Goal: Task Accomplishment & Management: Manage account settings

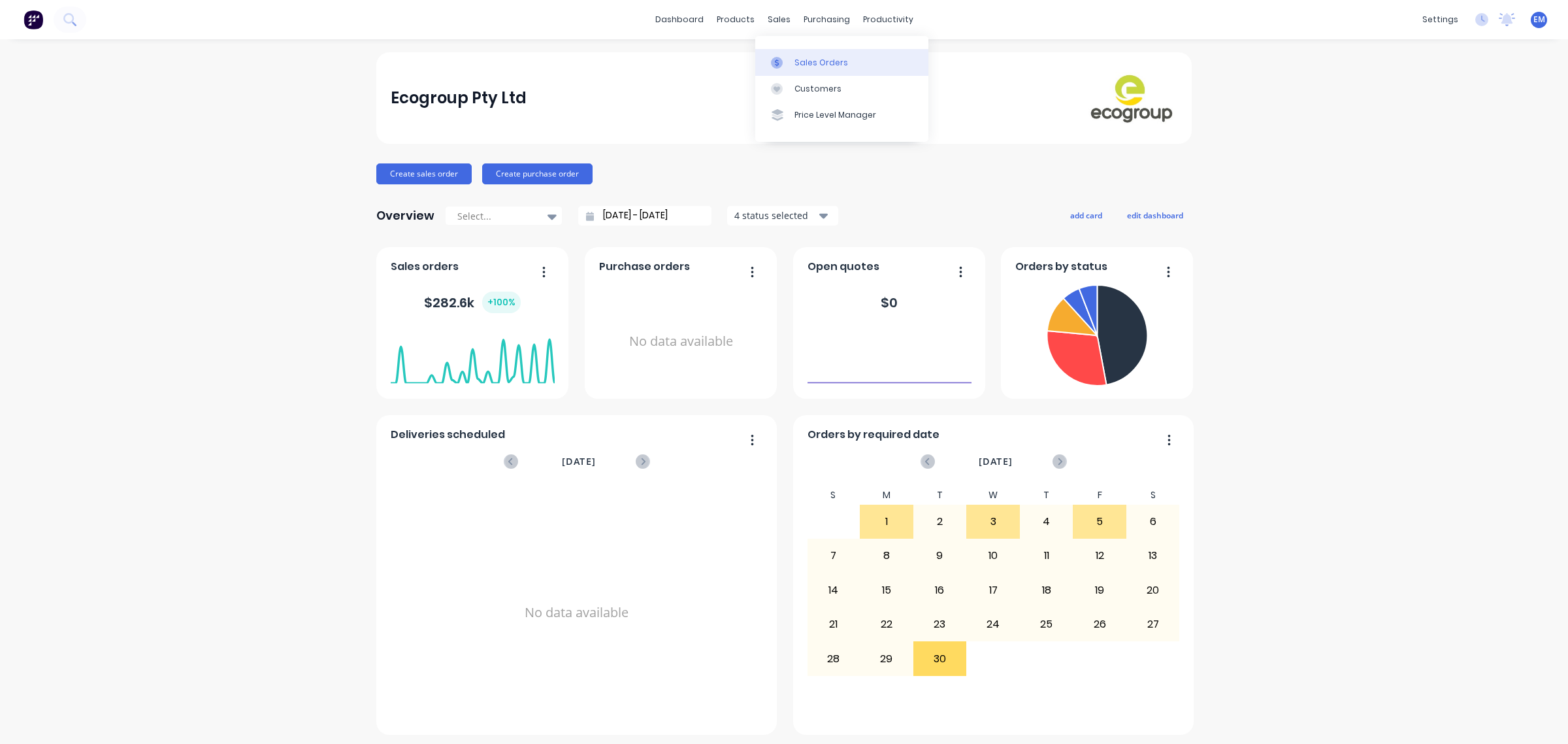
click at [787, 53] on link "Sales Orders" at bounding box center [842, 61] width 173 height 26
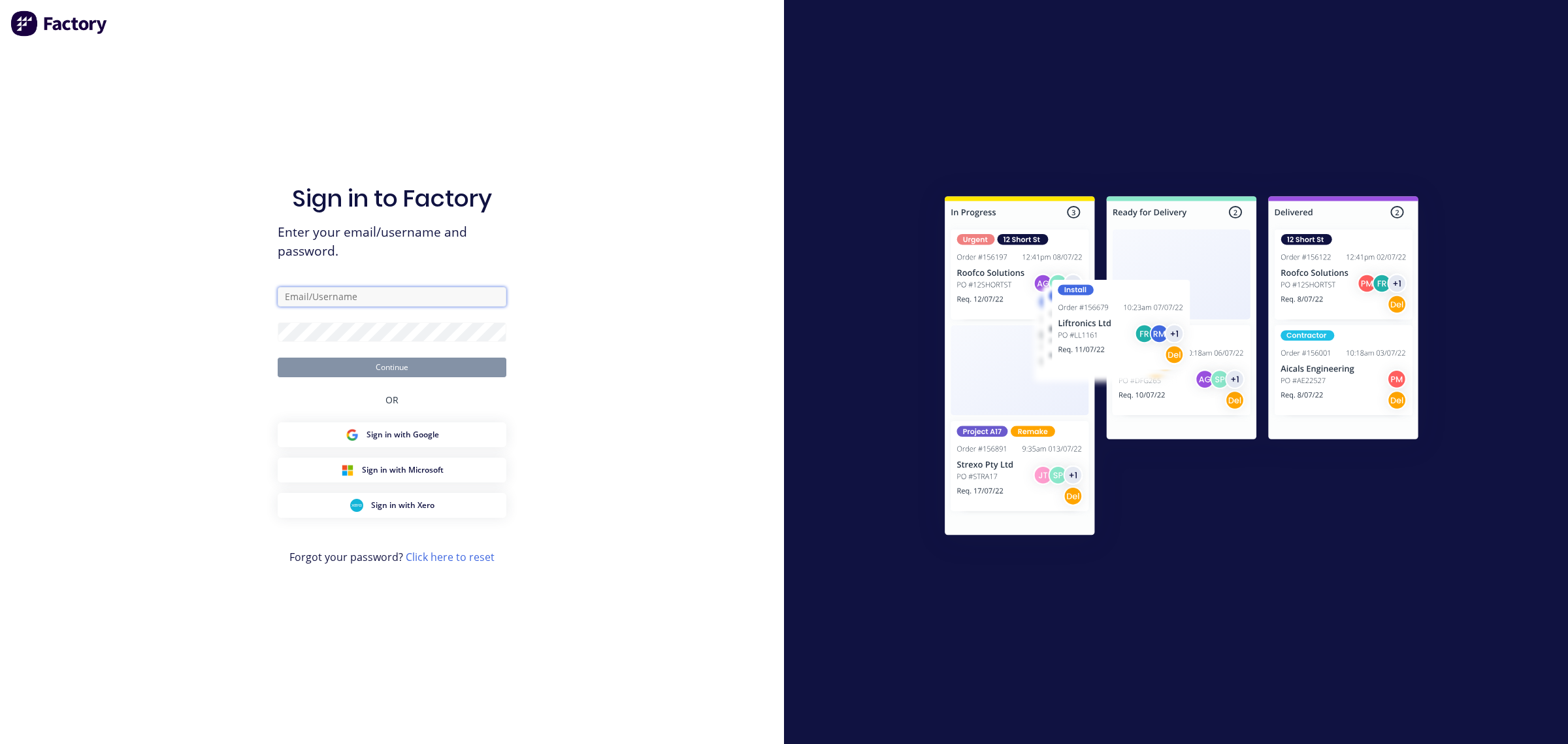
click at [377, 290] on input "text" at bounding box center [392, 296] width 228 height 20
type input "[EMAIL_ADDRESS][PERSON_NAME][DOMAIN_NAME]"
click at [399, 368] on button "Continue" at bounding box center [392, 367] width 228 height 20
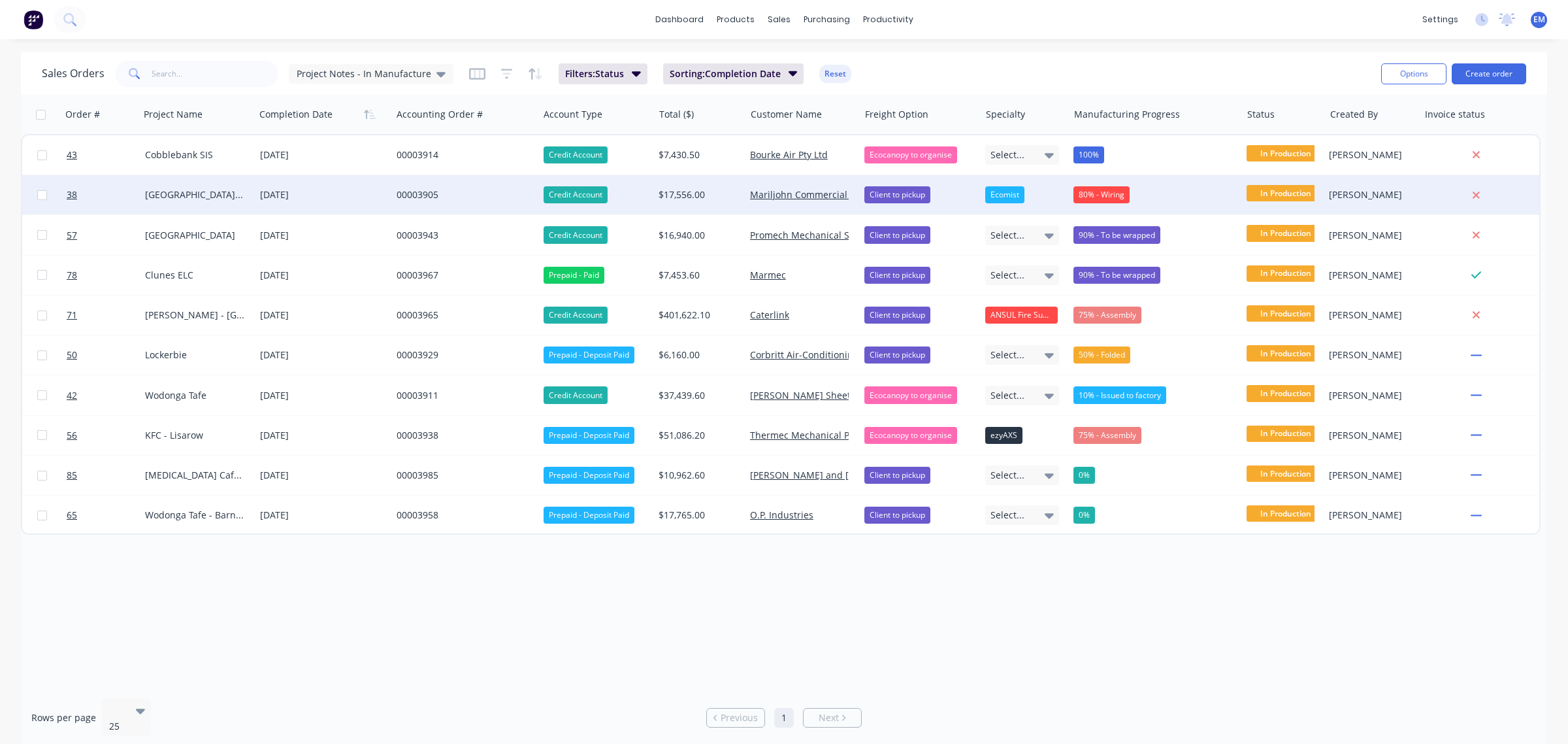
click at [1100, 196] on div "80% - Wiring" at bounding box center [1102, 195] width 56 height 17
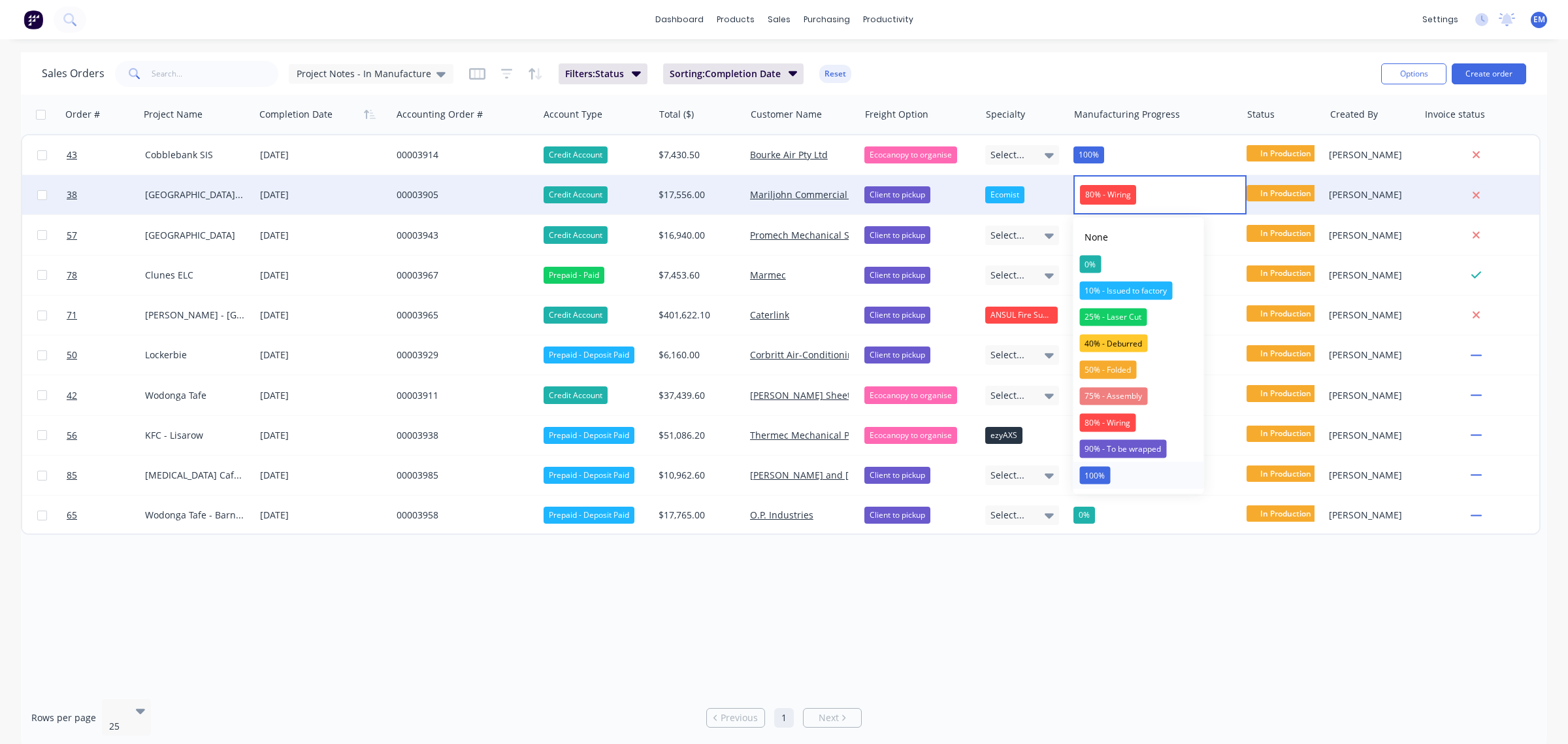
click at [1132, 472] on button "100%" at bounding box center [1139, 474] width 130 height 26
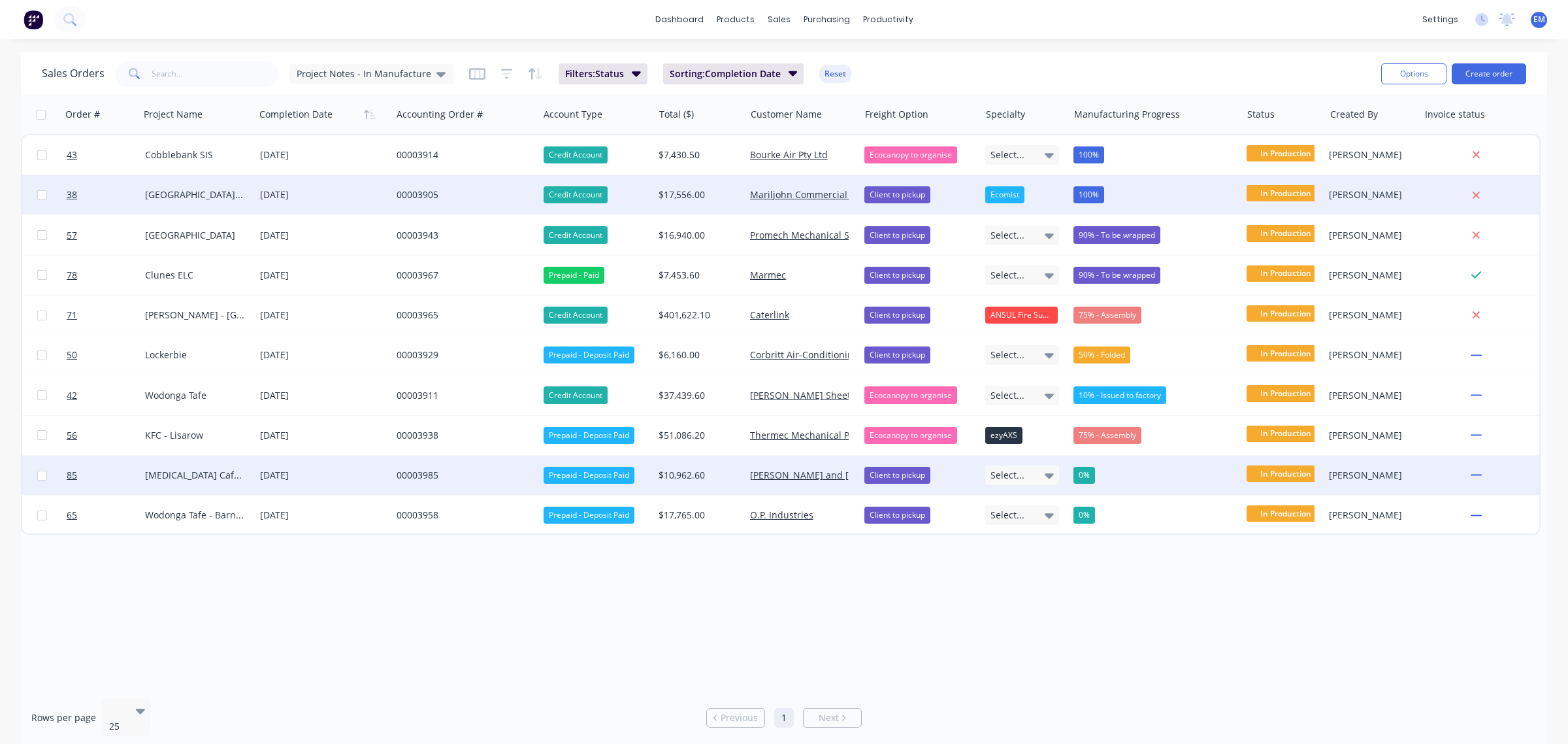
click at [1085, 475] on div "0%" at bounding box center [1084, 475] width 22 height 17
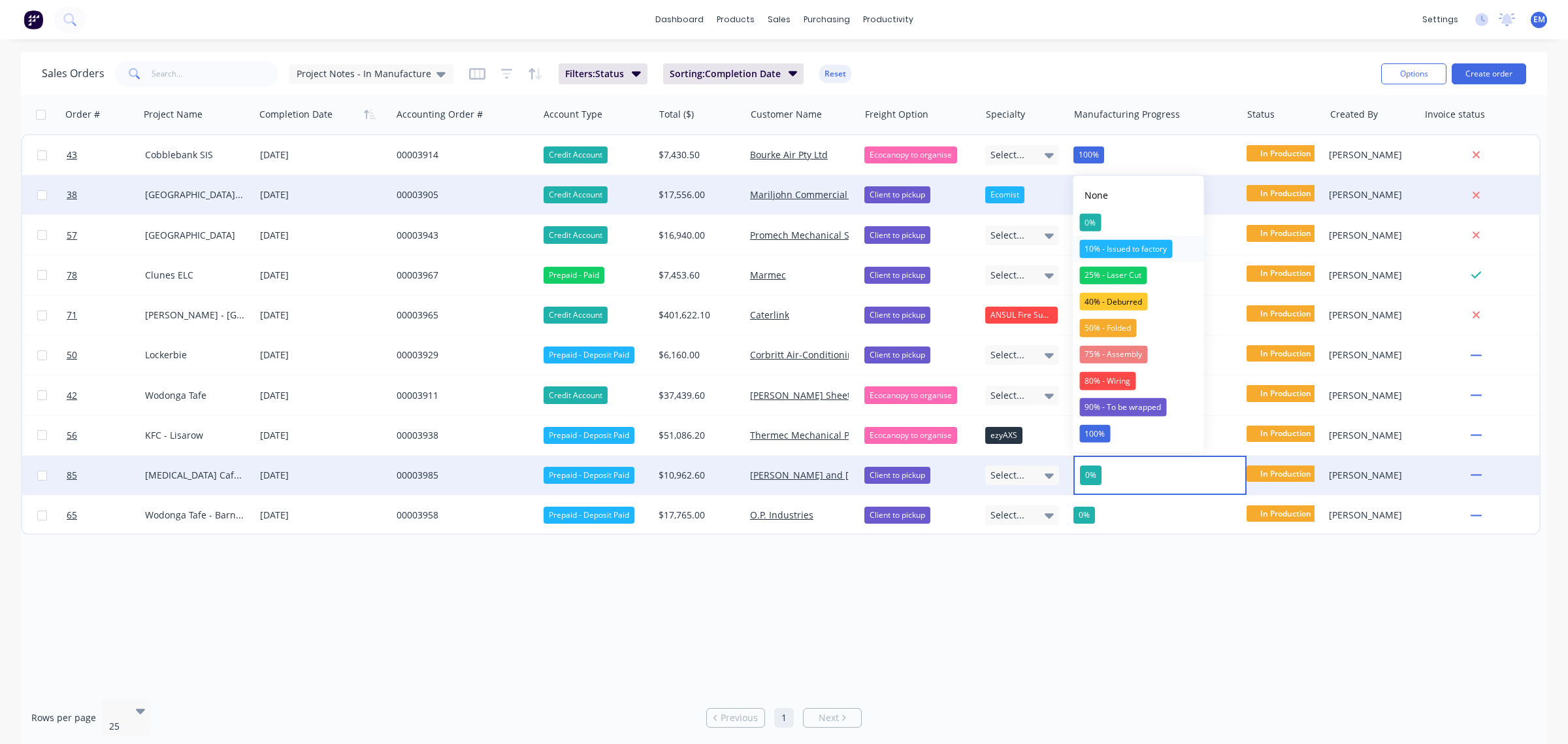
click at [1138, 246] on div "10% - Issued to factory" at bounding box center [1125, 249] width 92 height 18
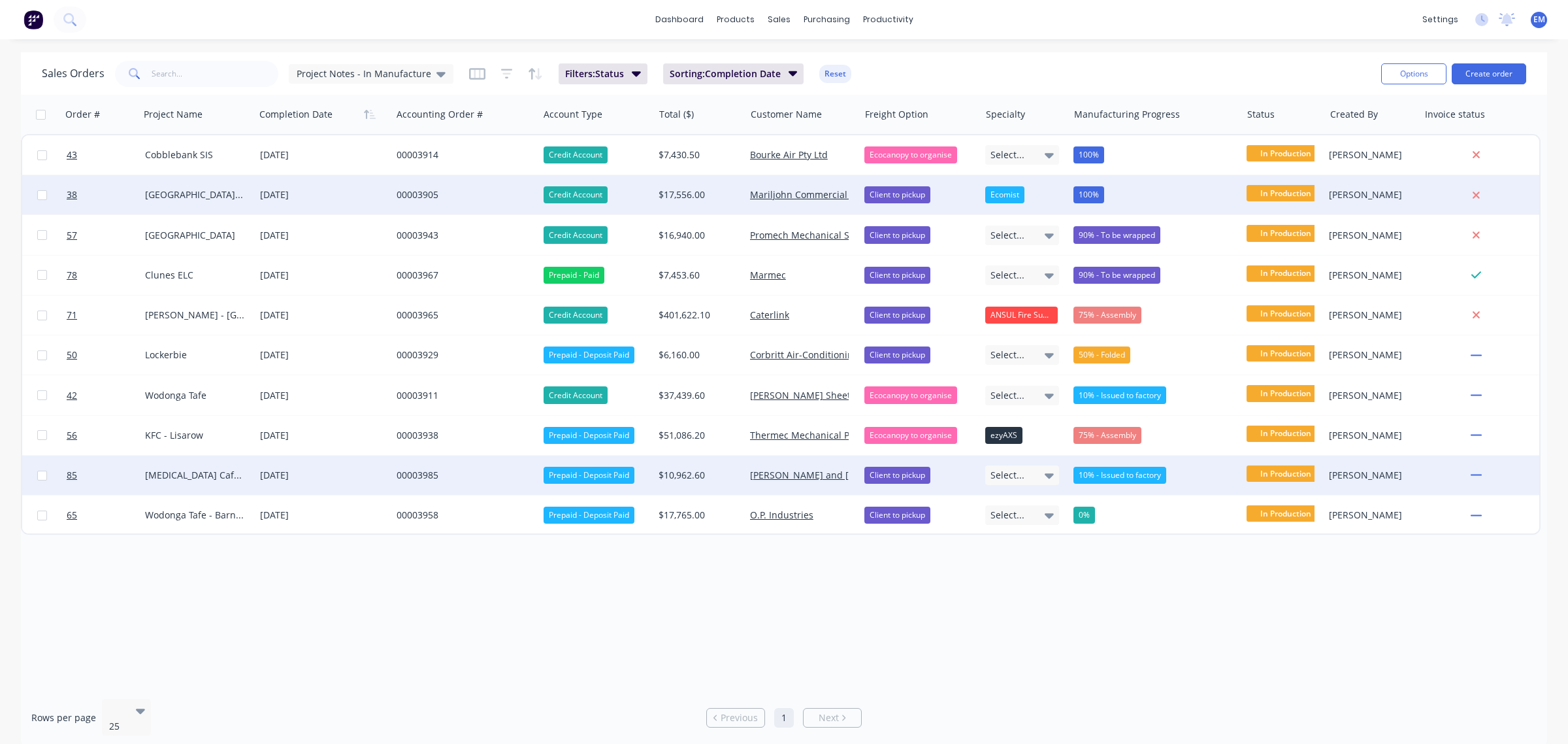
click at [420, 476] on div "00003985" at bounding box center [462, 475] width 130 height 13
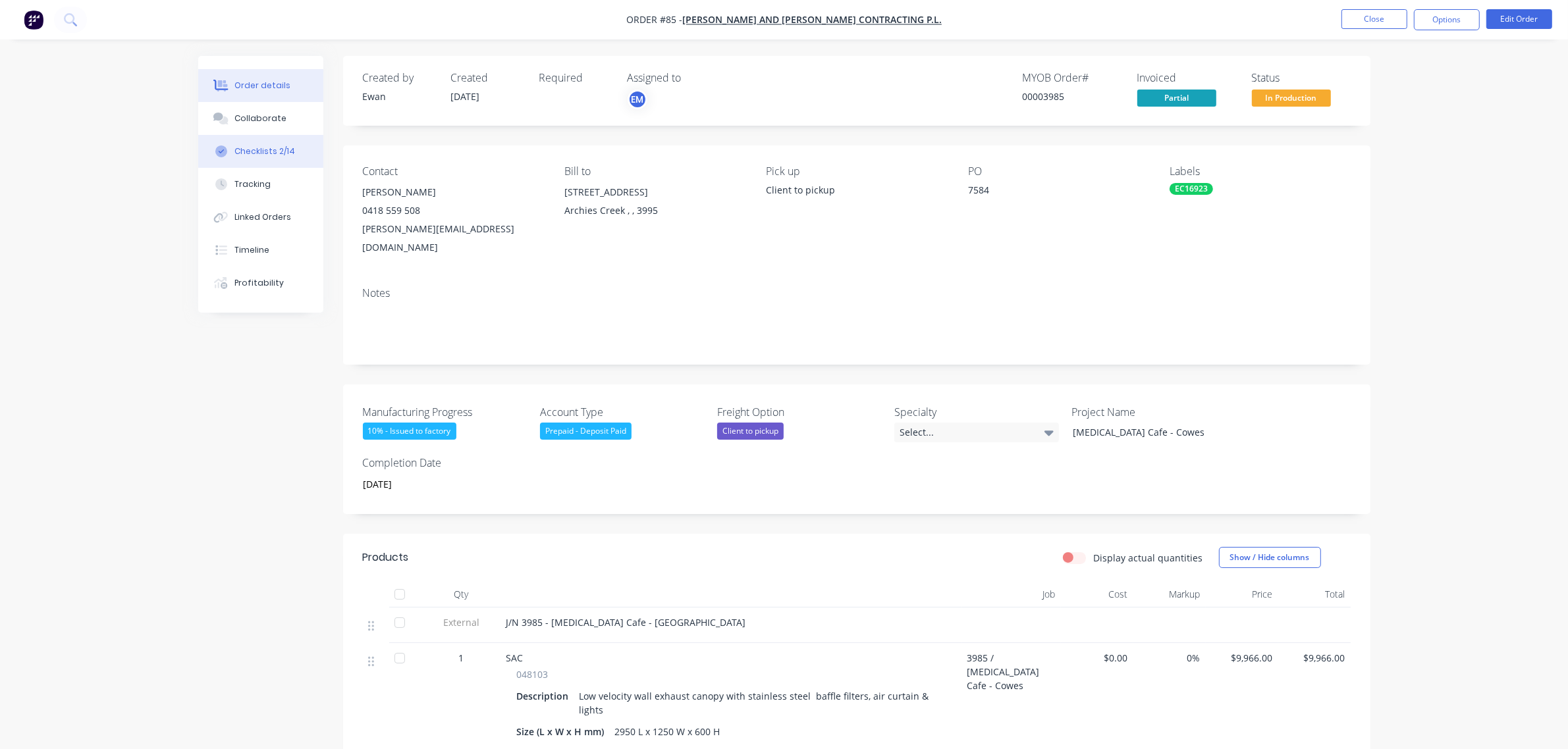
click at [287, 149] on div "Checklists 2/14" at bounding box center [264, 152] width 60 height 12
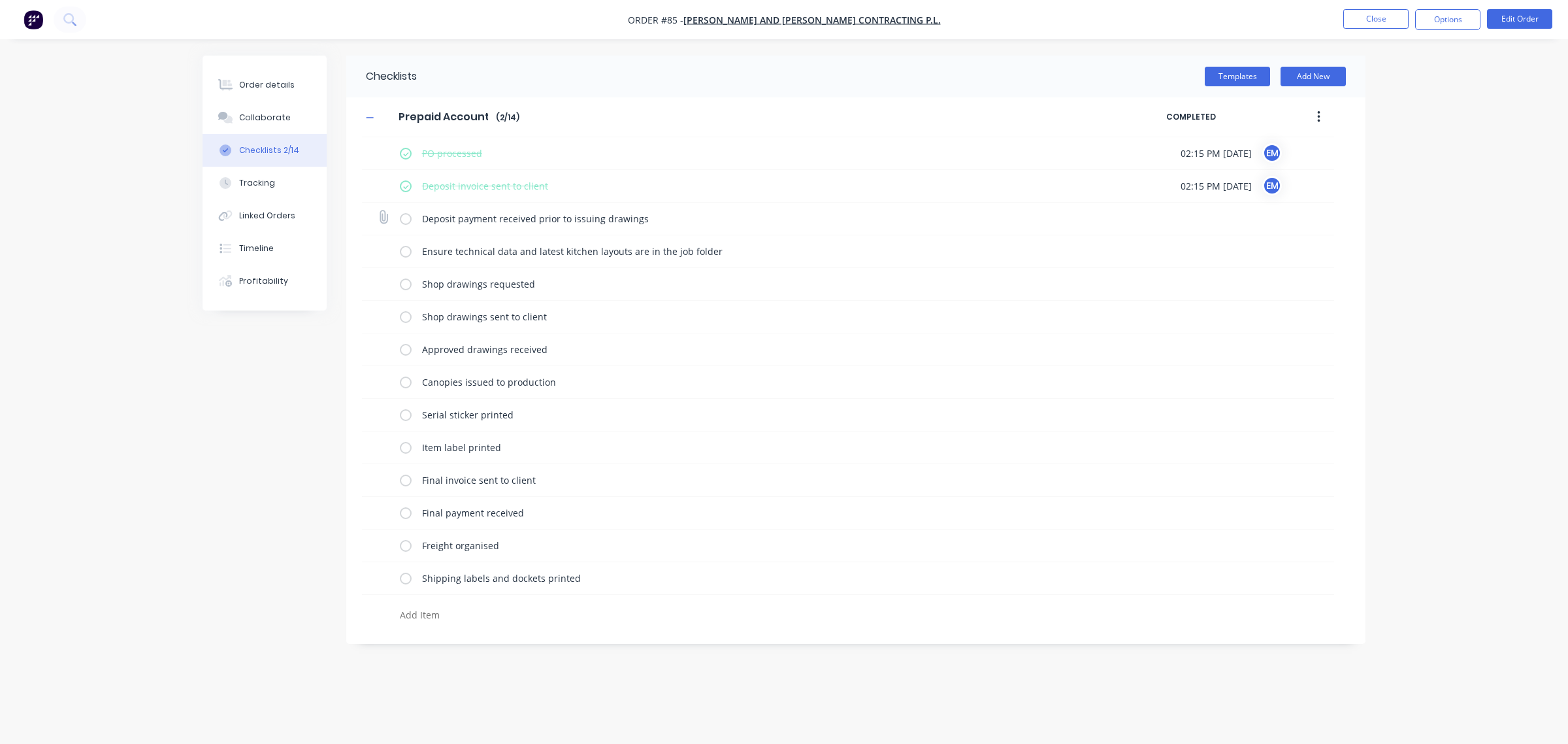
click at [409, 220] on label at bounding box center [406, 218] width 11 height 13
click at [0, 0] on input "checkbox" at bounding box center [0, 0] width 0 height 0
click at [407, 249] on label at bounding box center [406, 251] width 11 height 13
click at [0, 0] on input "checkbox" at bounding box center [0, 0] width 0 height 0
click at [402, 285] on label at bounding box center [406, 284] width 11 height 13
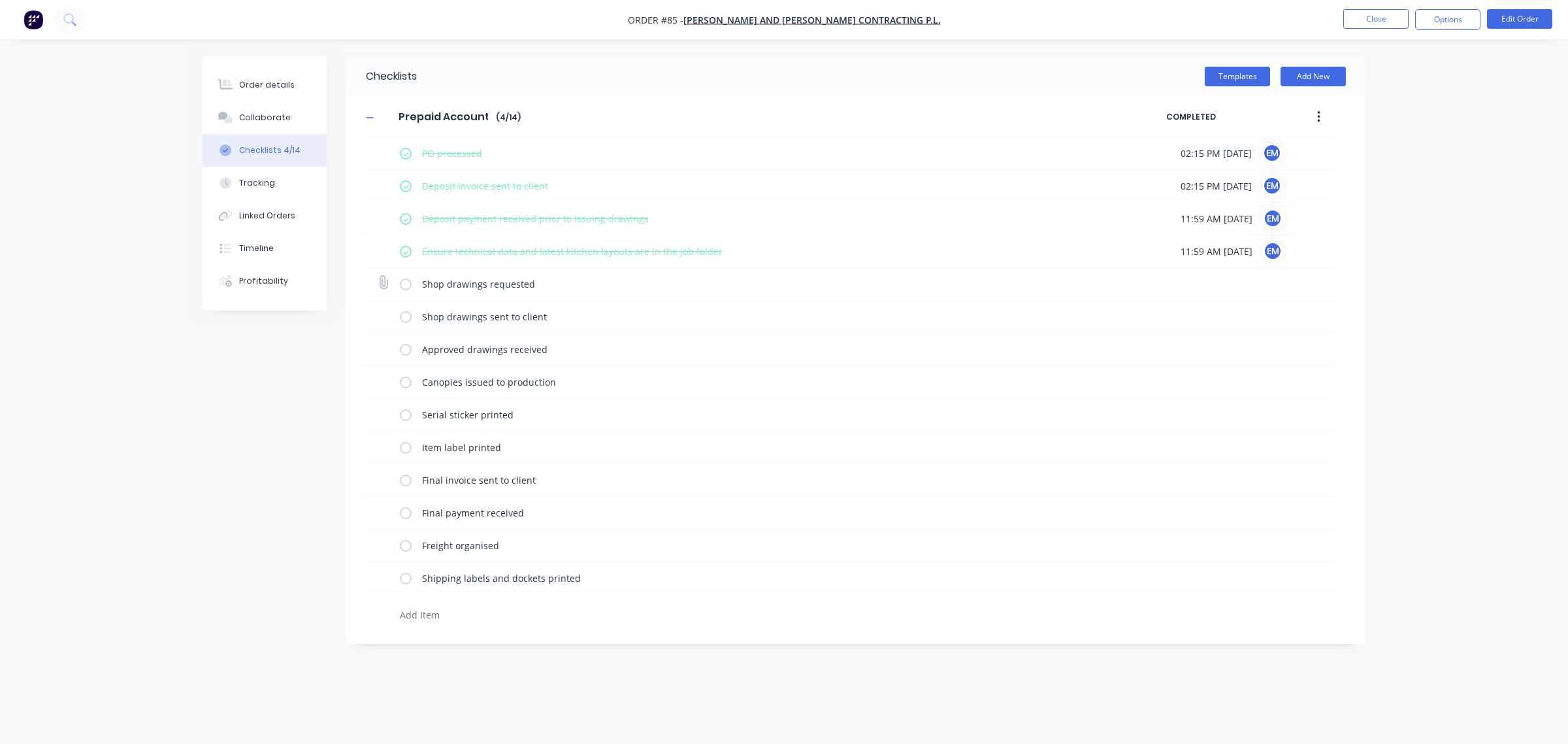
click at [0, 0] on input "checkbox" at bounding box center [0, 0] width 0 height 0
click at [405, 318] on label at bounding box center [406, 316] width 11 height 13
click at [0, 0] on input "checkbox" at bounding box center [0, 0] width 0 height 0
click at [406, 348] on label at bounding box center [406, 350] width 11 height 13
click at [0, 0] on input "checkbox" at bounding box center [0, 0] width 0 height 0
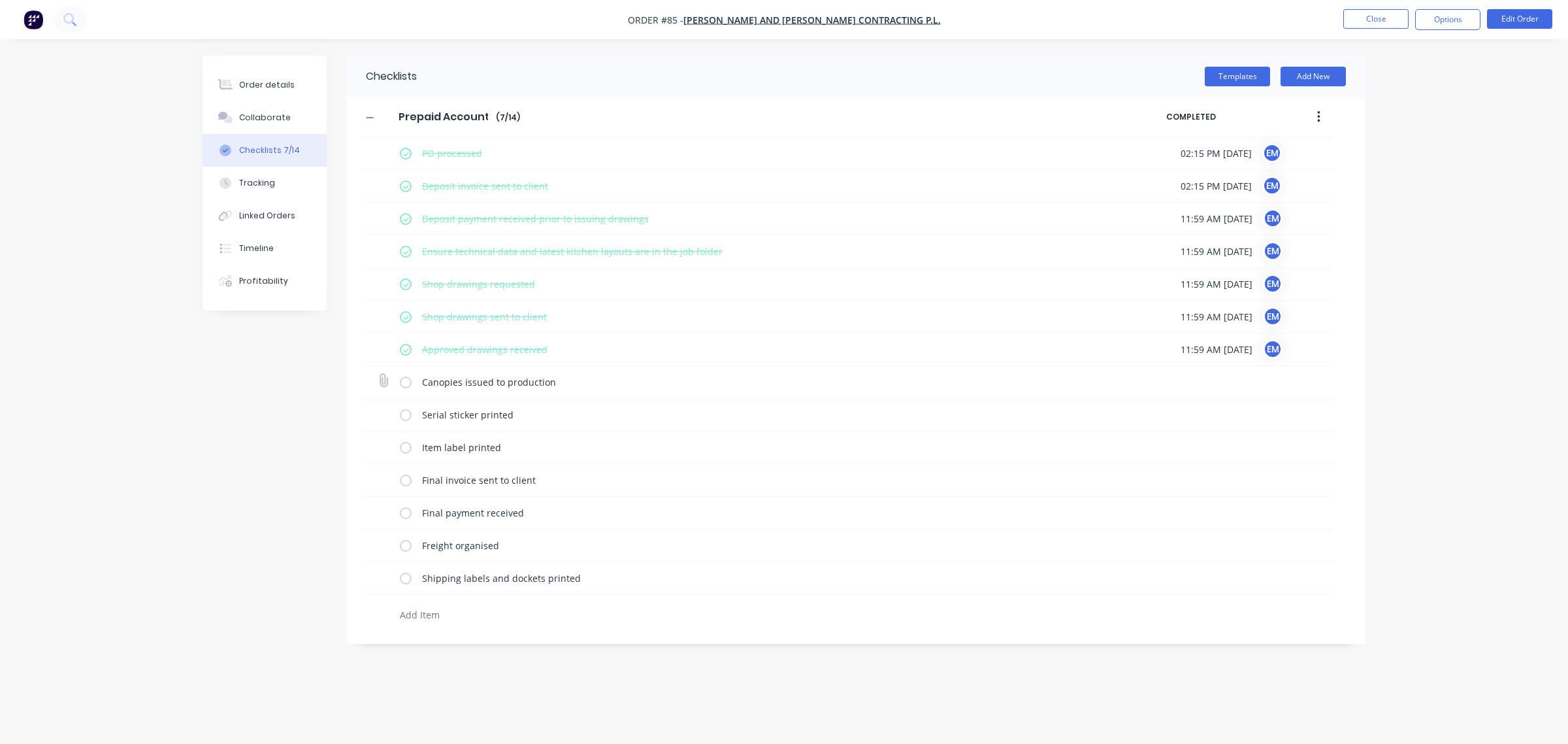
click at [407, 381] on label at bounding box center [406, 382] width 11 height 13
click at [0, 0] on input "checkbox" at bounding box center [0, 0] width 0 height 0
click at [407, 419] on label at bounding box center [406, 414] width 11 height 13
click at [0, 0] on input "checkbox" at bounding box center [0, 0] width 0 height 0
click at [403, 452] on label at bounding box center [406, 448] width 11 height 13
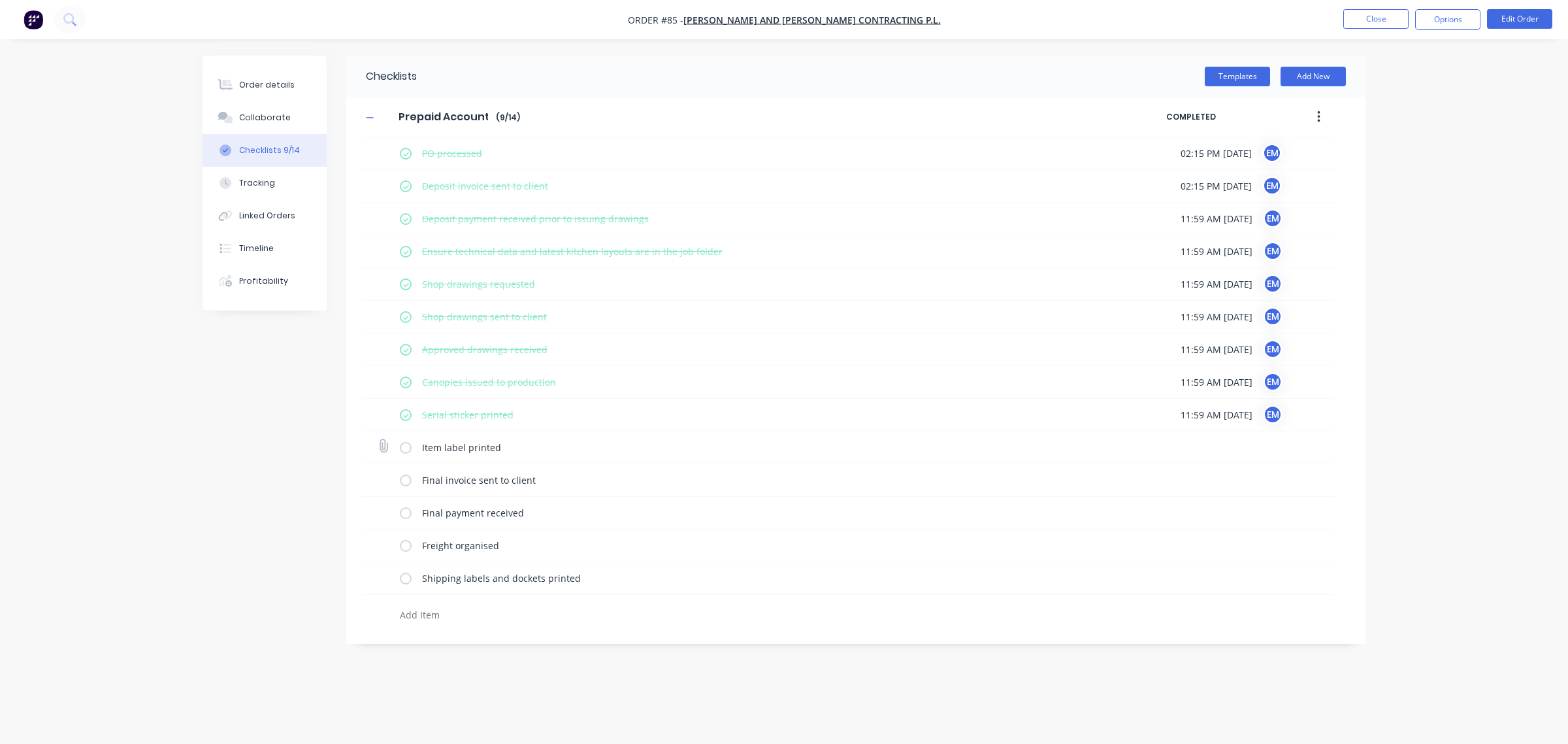
click at [0, 0] on input "checkbox" at bounding box center [0, 0] width 0 height 0
click at [276, 89] on div "Order details" at bounding box center [267, 85] width 55 height 11
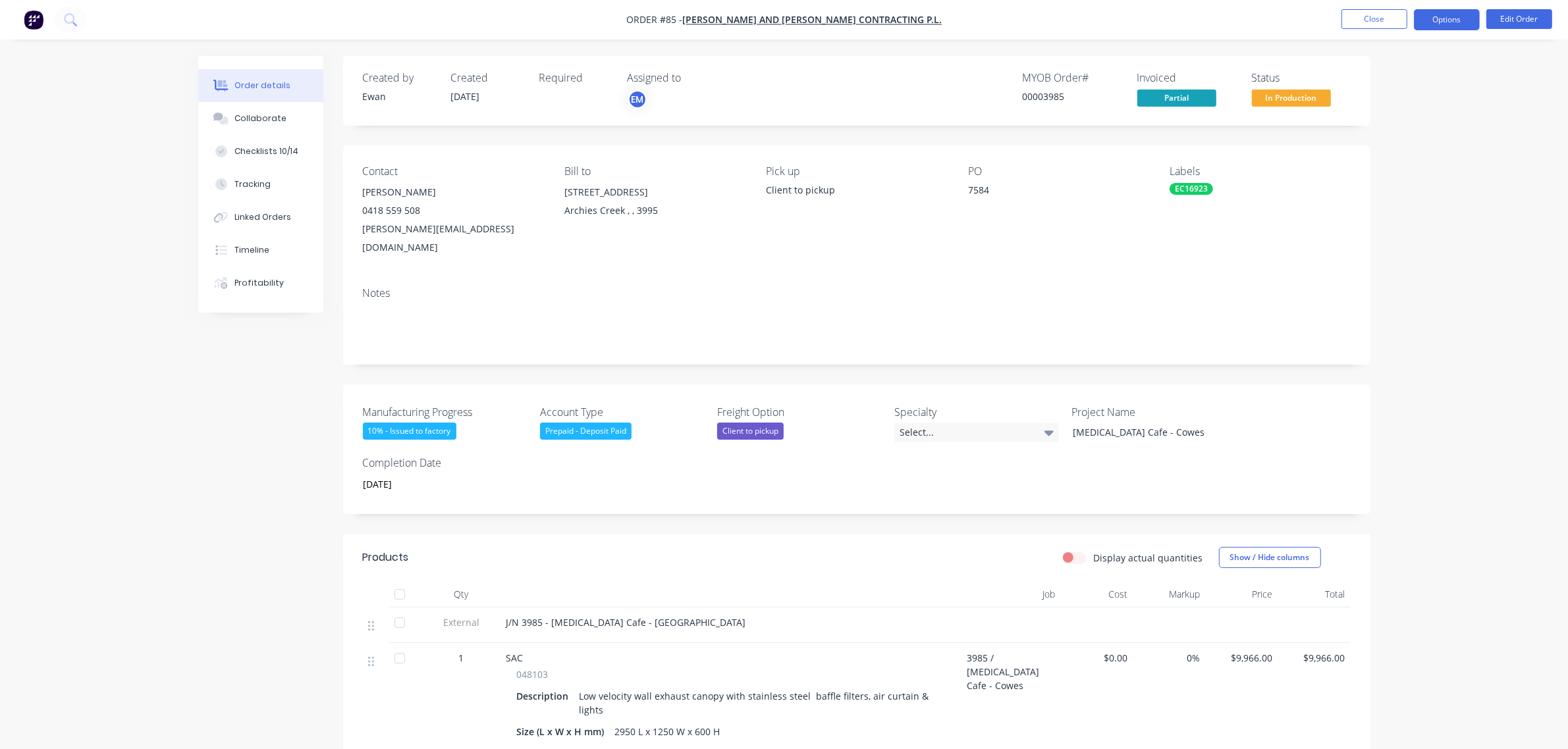
click at [1428, 17] on button "Options" at bounding box center [1446, 20] width 66 height 21
click at [1416, 102] on div "Partial Invoice" at bounding box center [1407, 106] width 121 height 19
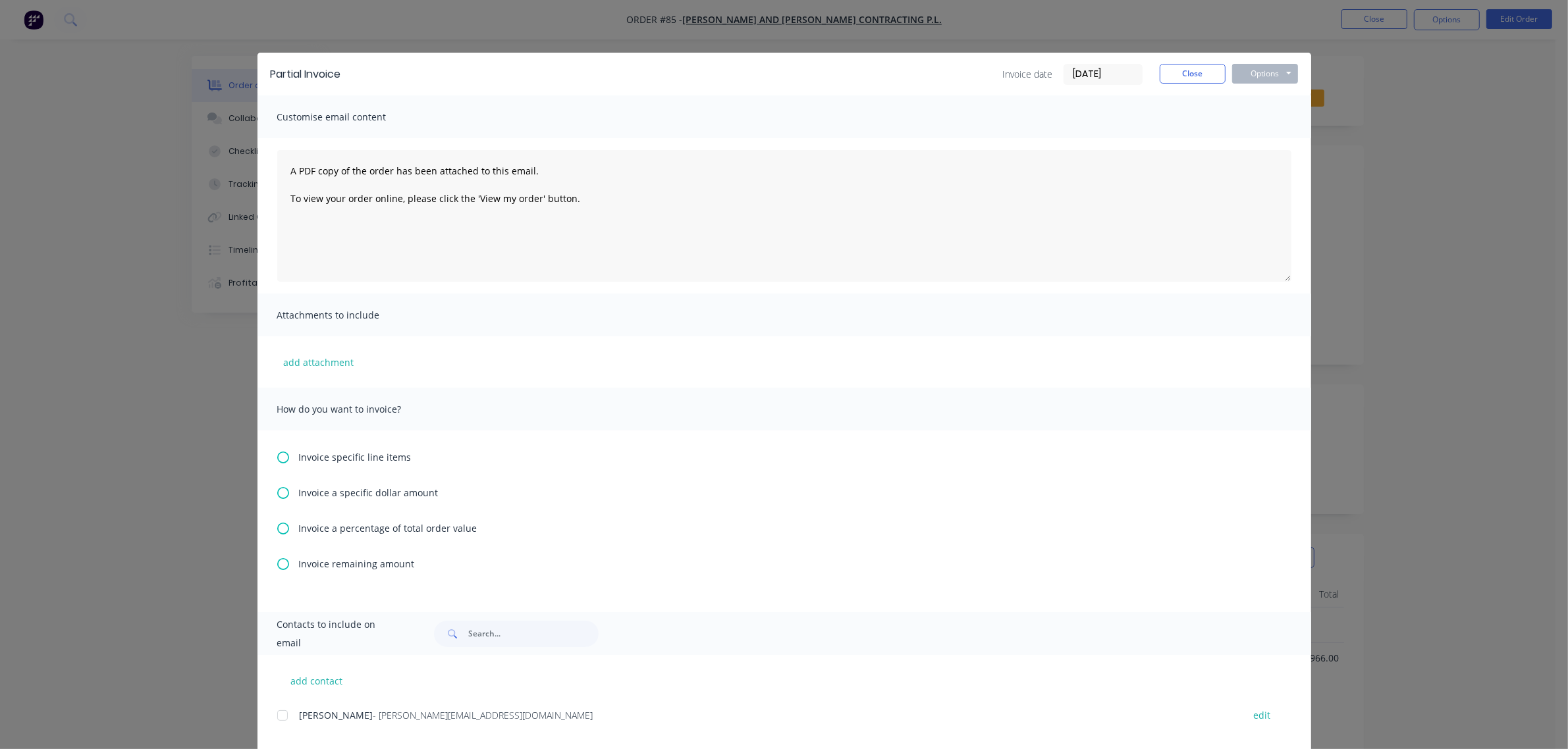
click at [300, 563] on span "Invoice remaining amount" at bounding box center [357, 564] width 116 height 13
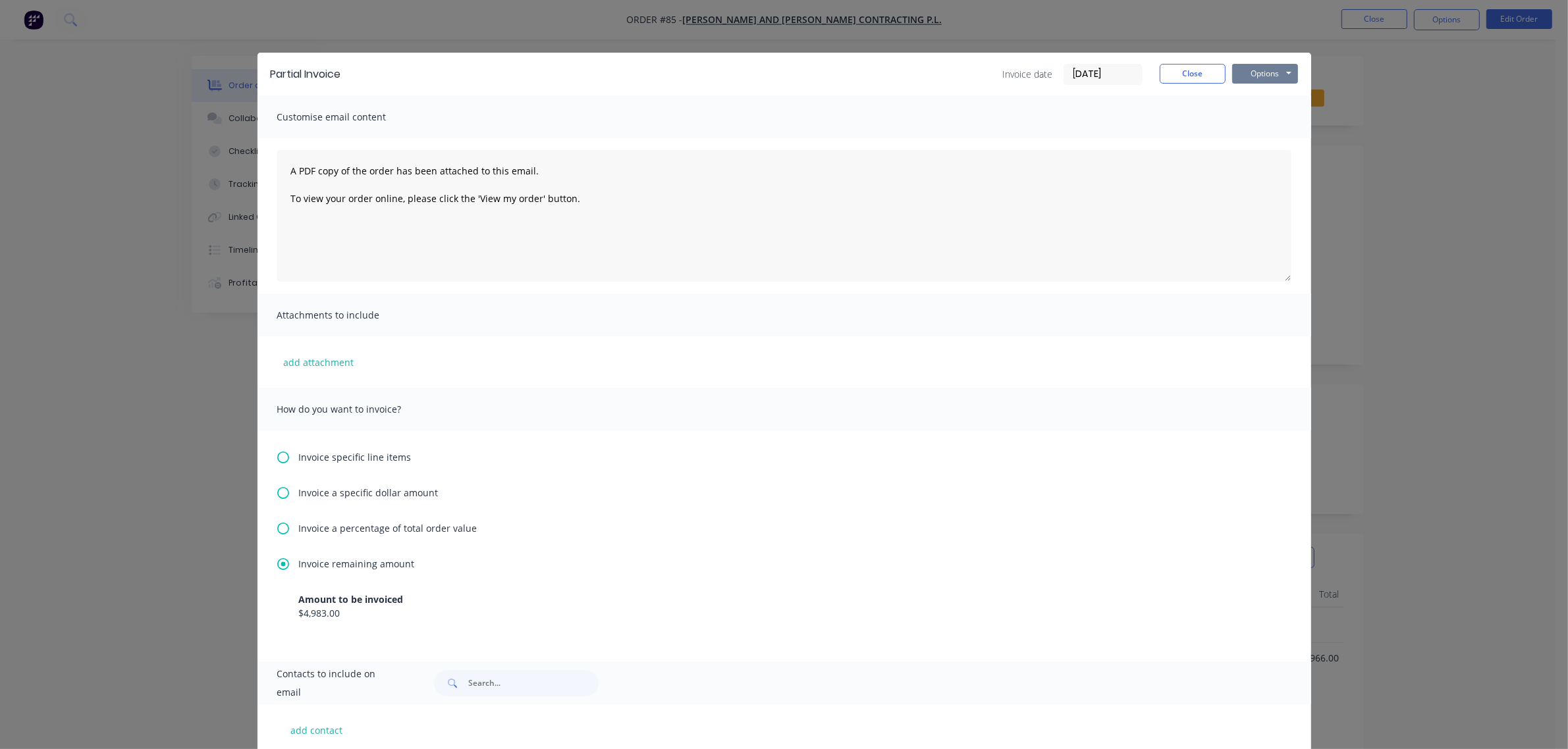
click at [1238, 77] on button "Options" at bounding box center [1265, 74] width 66 height 20
click at [1247, 123] on button "Print" at bounding box center [1274, 119] width 84 height 22
click at [1200, 69] on button "Close" at bounding box center [1193, 74] width 66 height 20
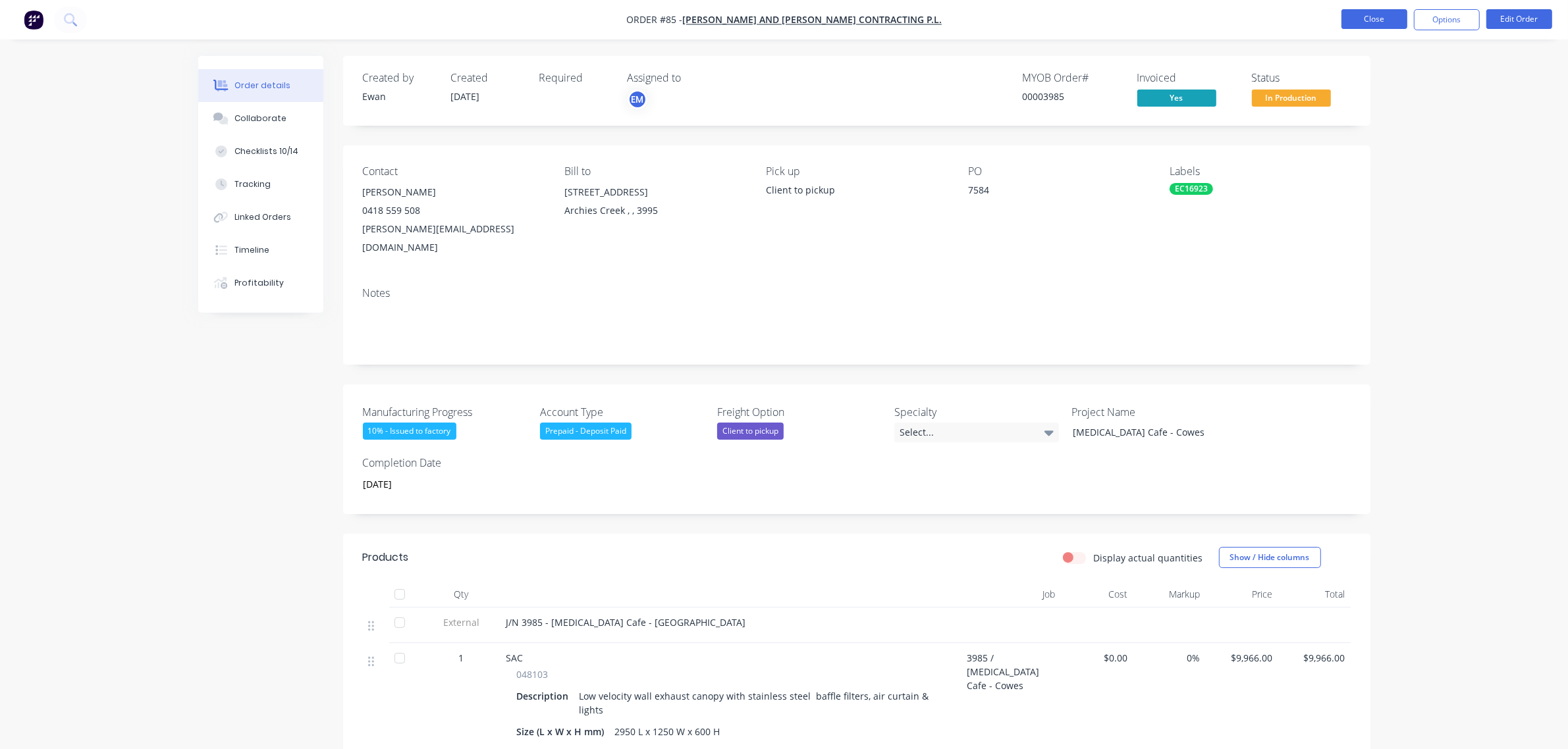
click at [1362, 17] on button "Close" at bounding box center [1374, 19] width 66 height 20
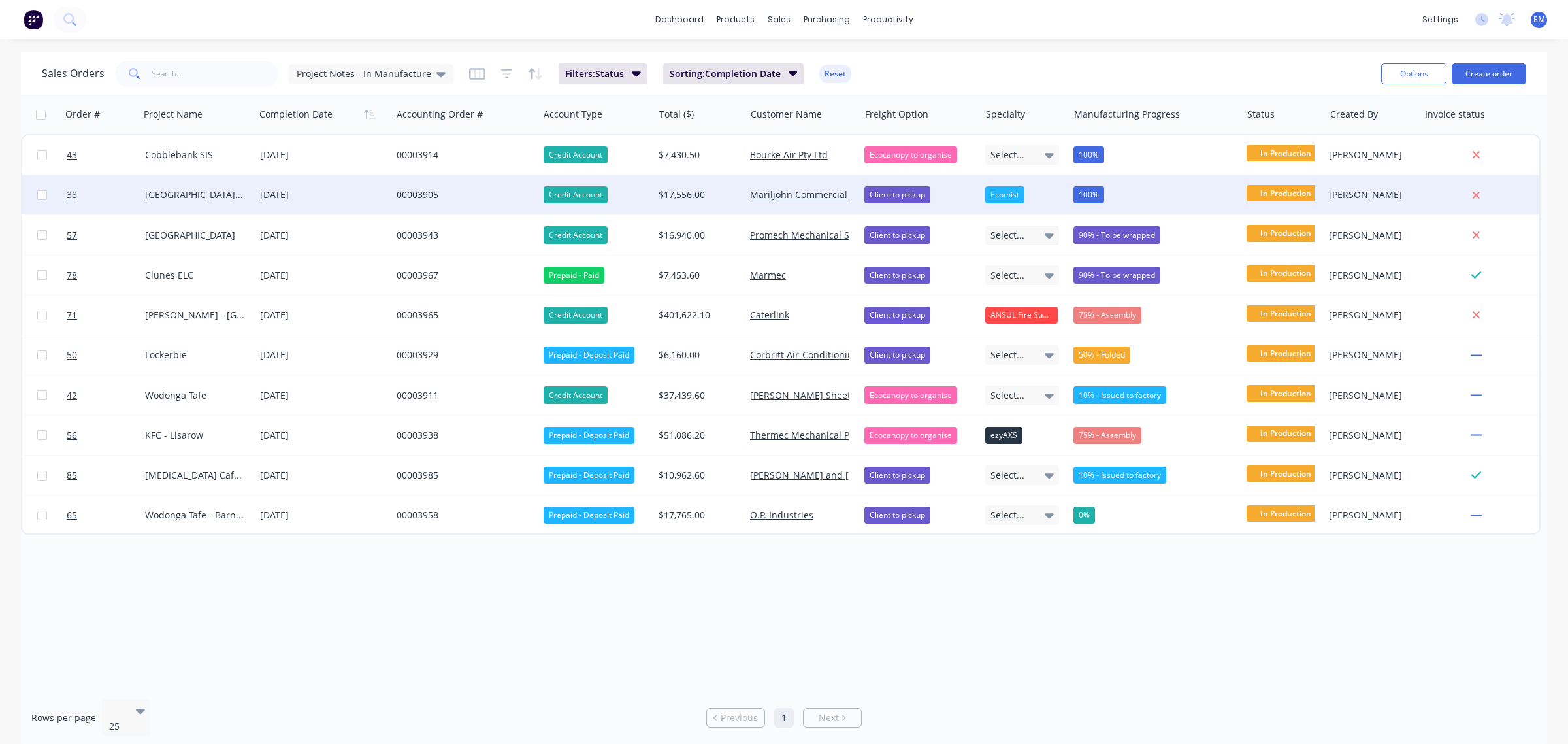
click at [422, 190] on div "00003905" at bounding box center [462, 195] width 130 height 13
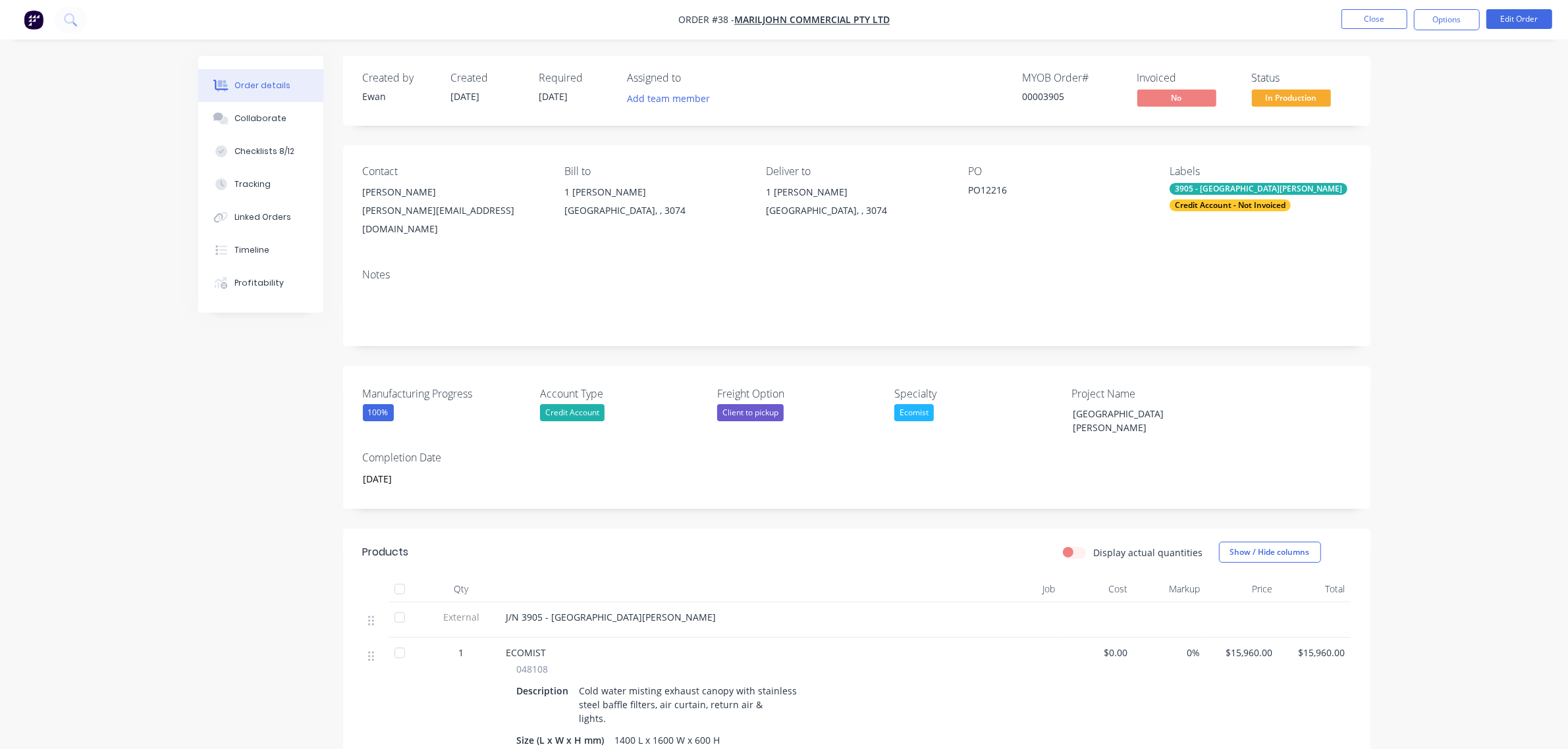
click at [1220, 206] on div "Credit Account - Not Invoiced" at bounding box center [1230, 205] width 121 height 12
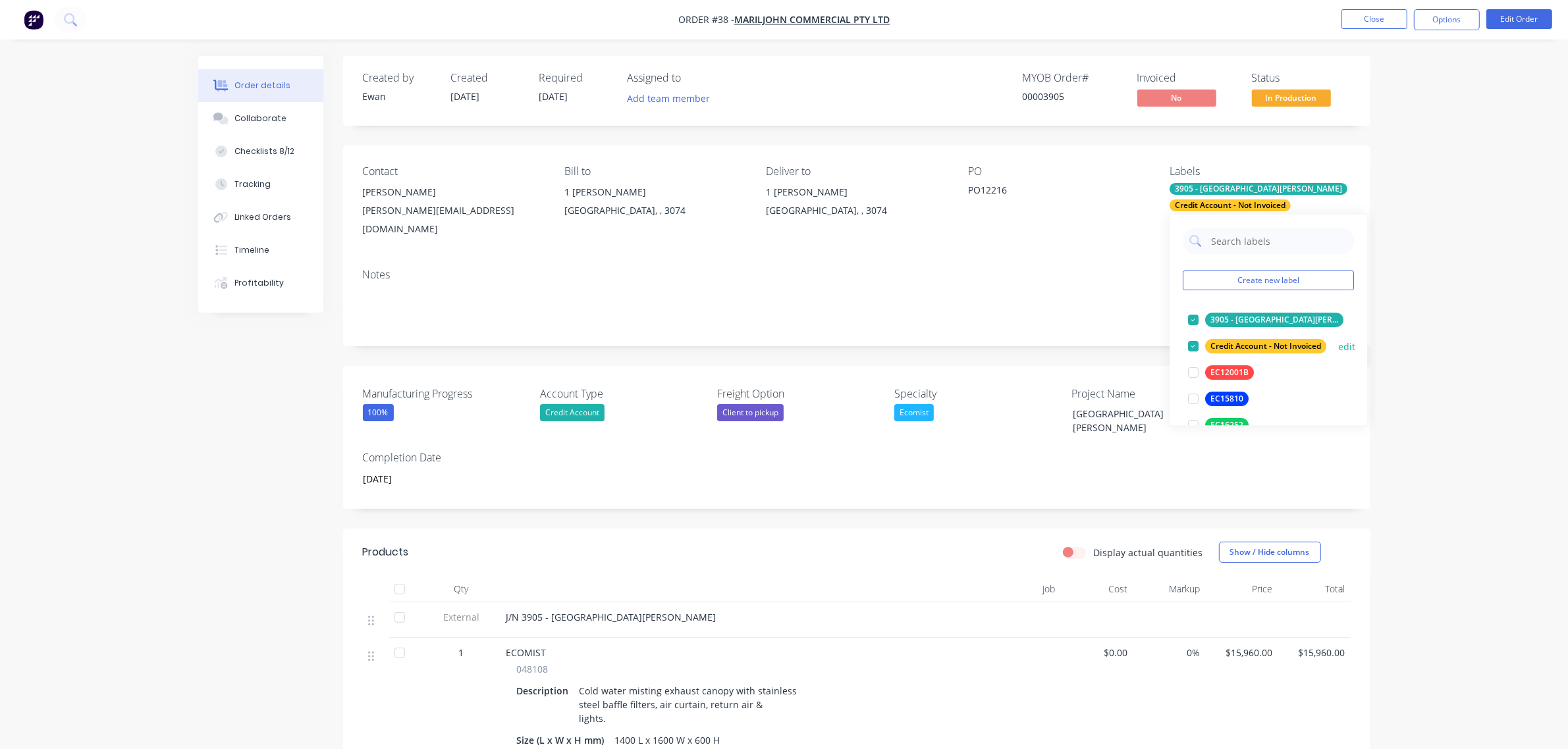
click at [1251, 343] on div "Credit Account - Not Invoiced" at bounding box center [1266, 345] width 121 height 14
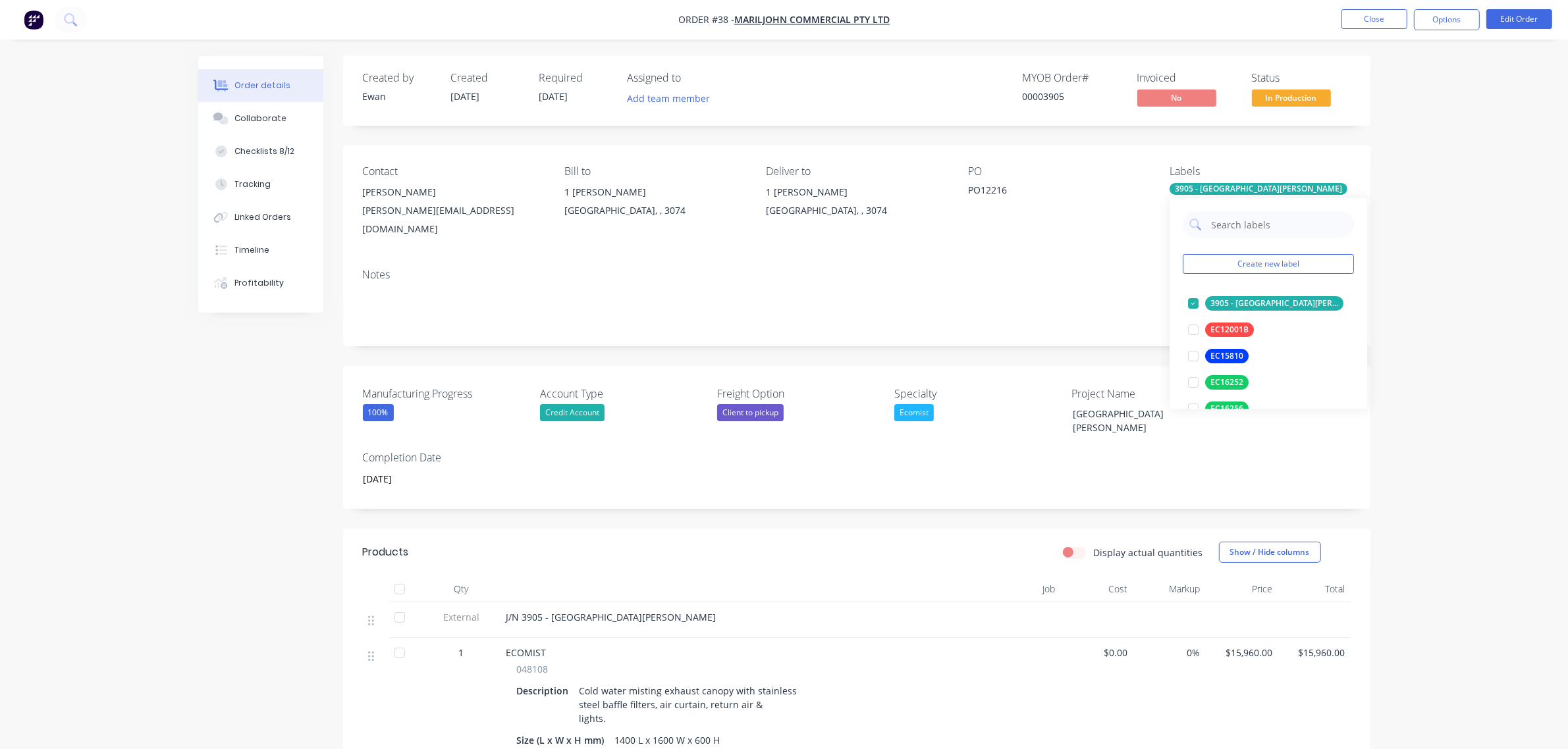
click at [1464, 285] on div "Order details Collaborate Checklists 8/12 Tracking Linked Orders Timeline Profi…" at bounding box center [784, 525] width 1568 height 1050
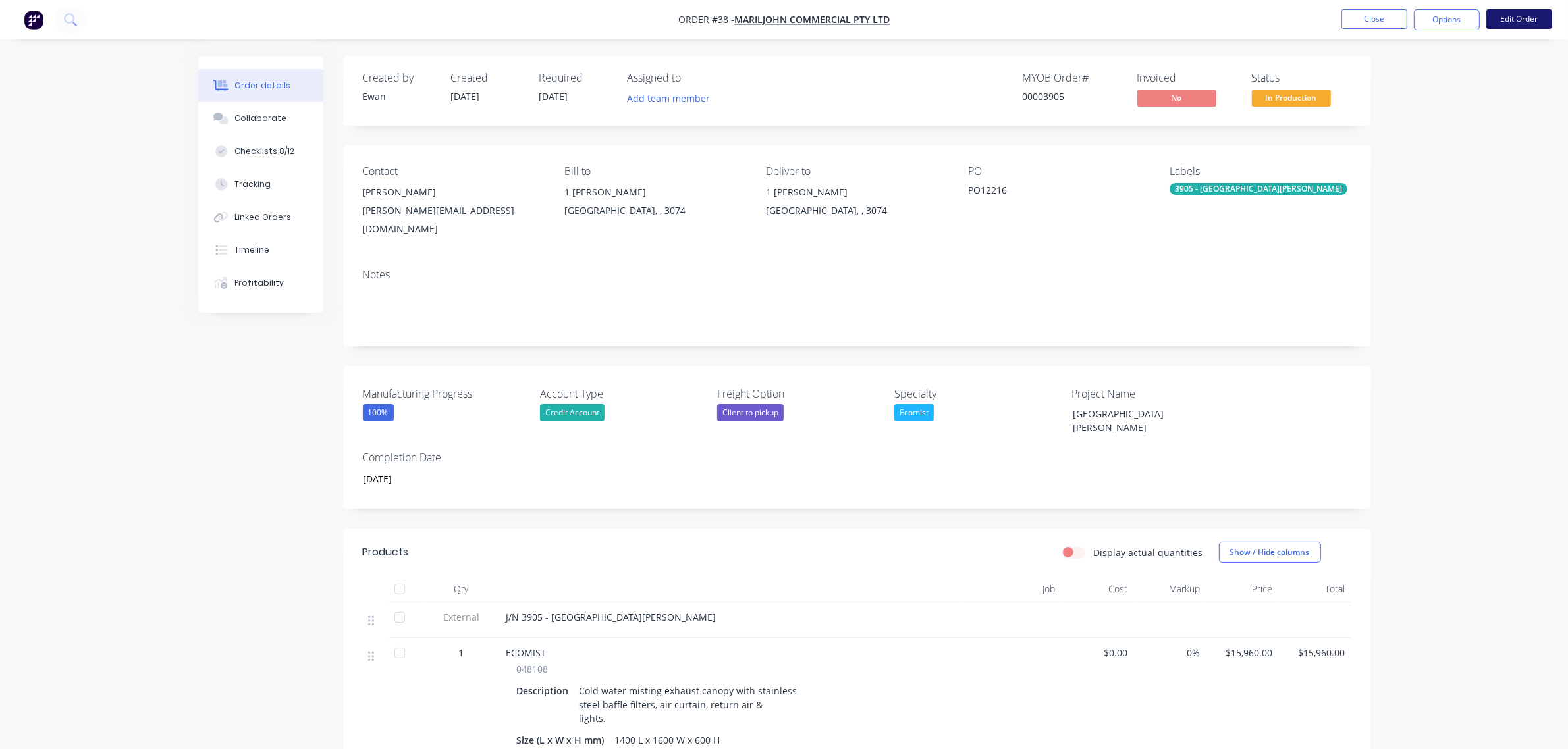
click at [1520, 18] on button "Edit Order" at bounding box center [1519, 19] width 66 height 20
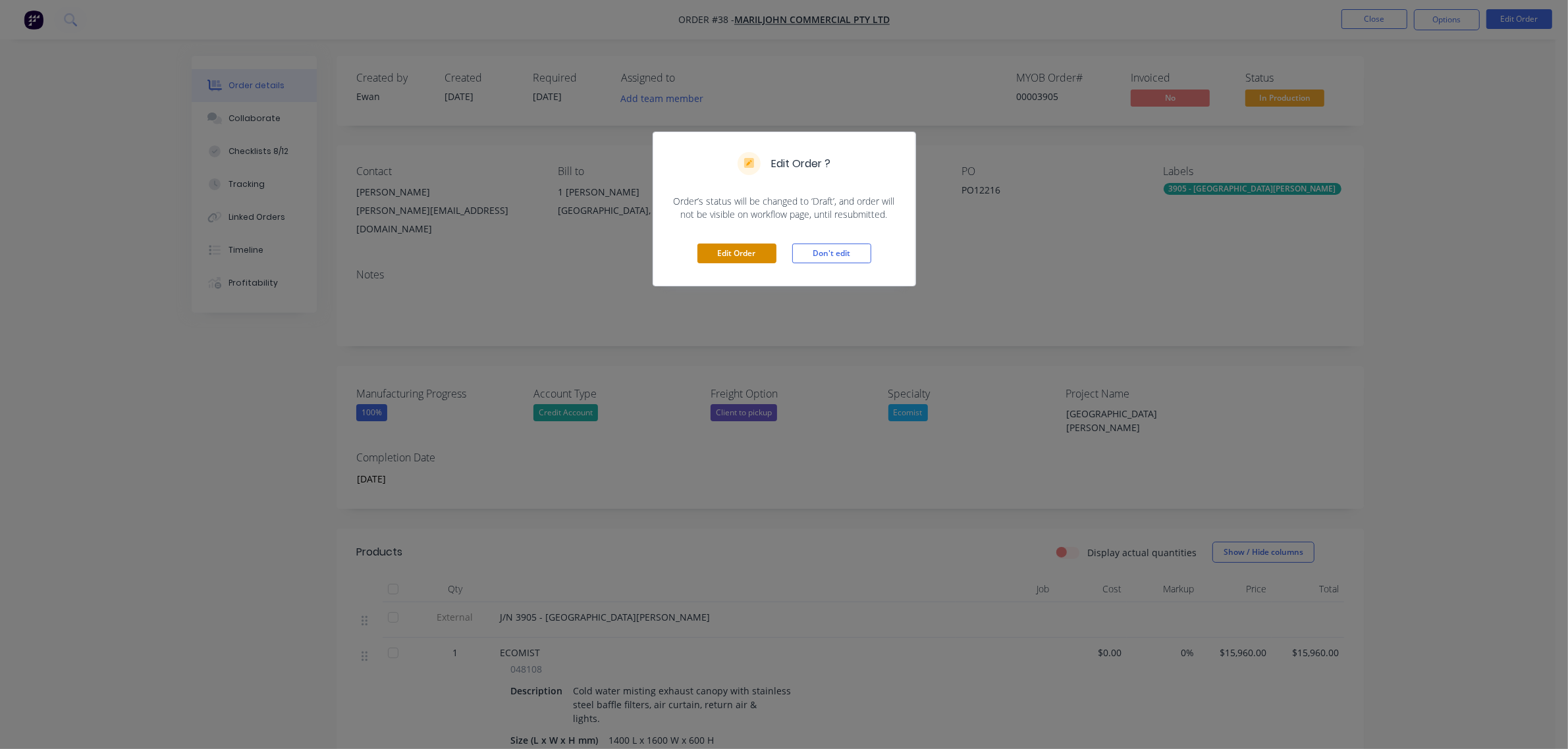
click at [740, 252] on button "Edit Order" at bounding box center [737, 253] width 79 height 20
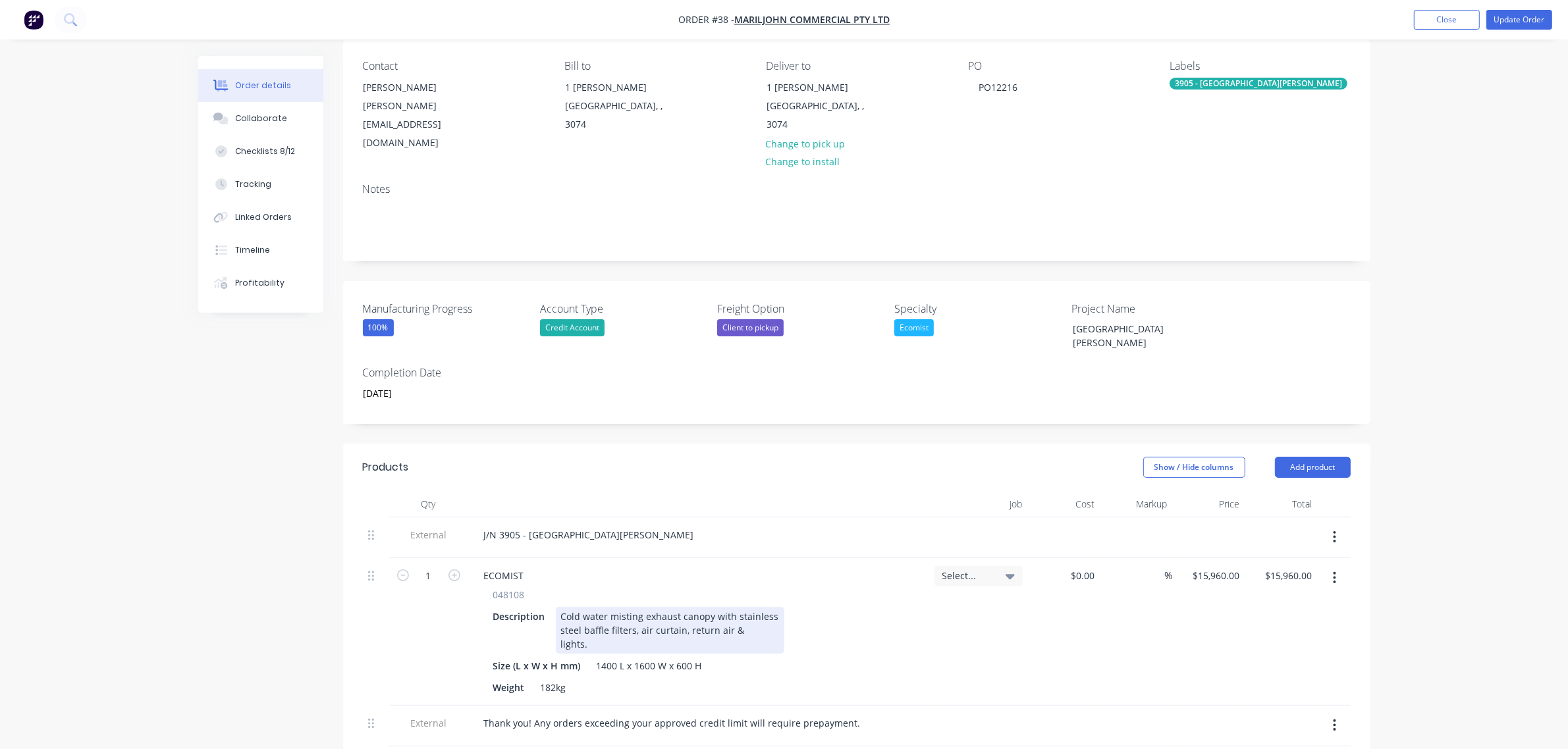
scroll to position [329, 0]
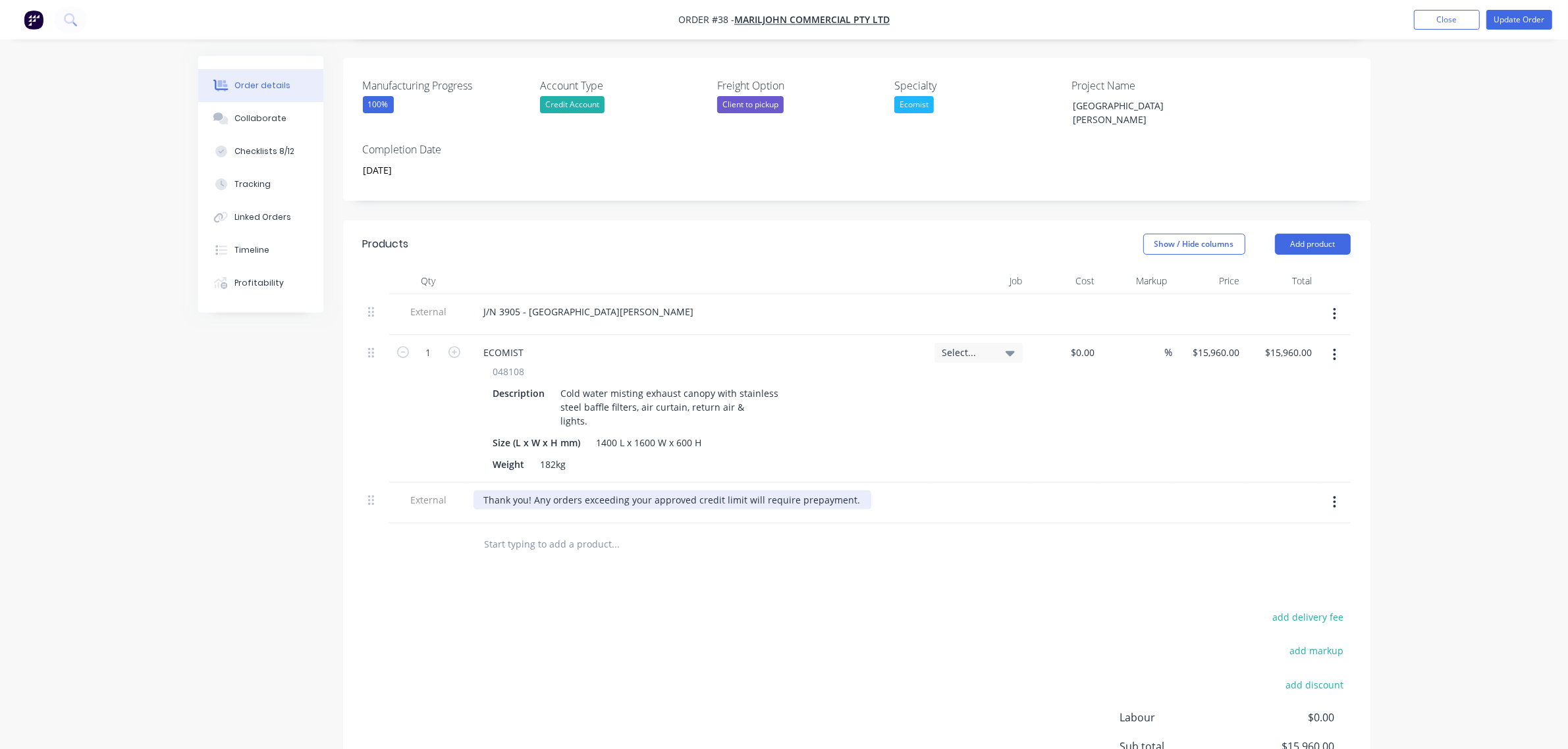
click at [847, 490] on div "Thank you! Any orders exceeding your approved credit limit will require prepaym…" at bounding box center [672, 500] width 398 height 19
click at [1447, 372] on div "Order details Collaborate Checklists 8/12 Tracking Linked Orders Timeline Profi…" at bounding box center [784, 293] width 1568 height 1245
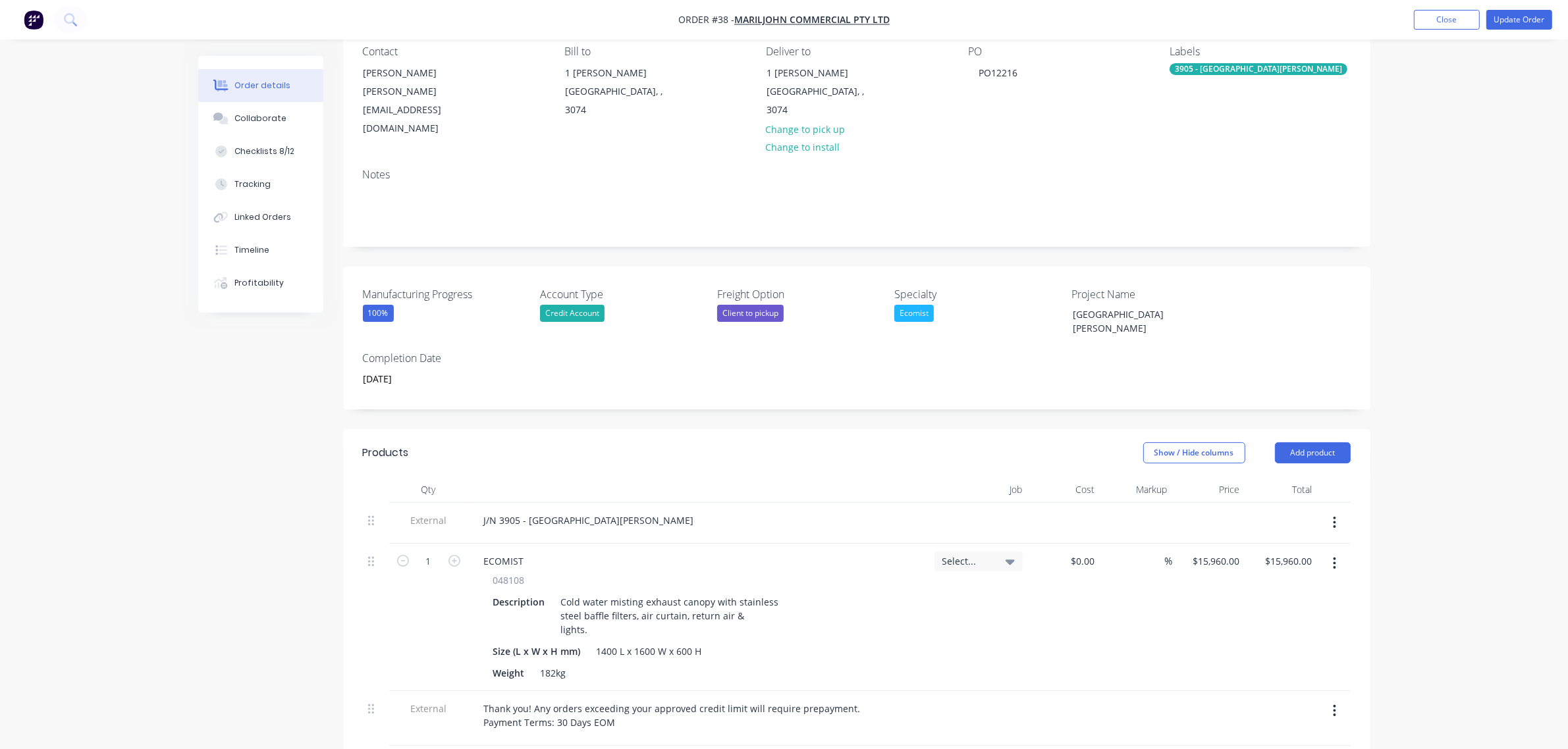
scroll to position [0, 0]
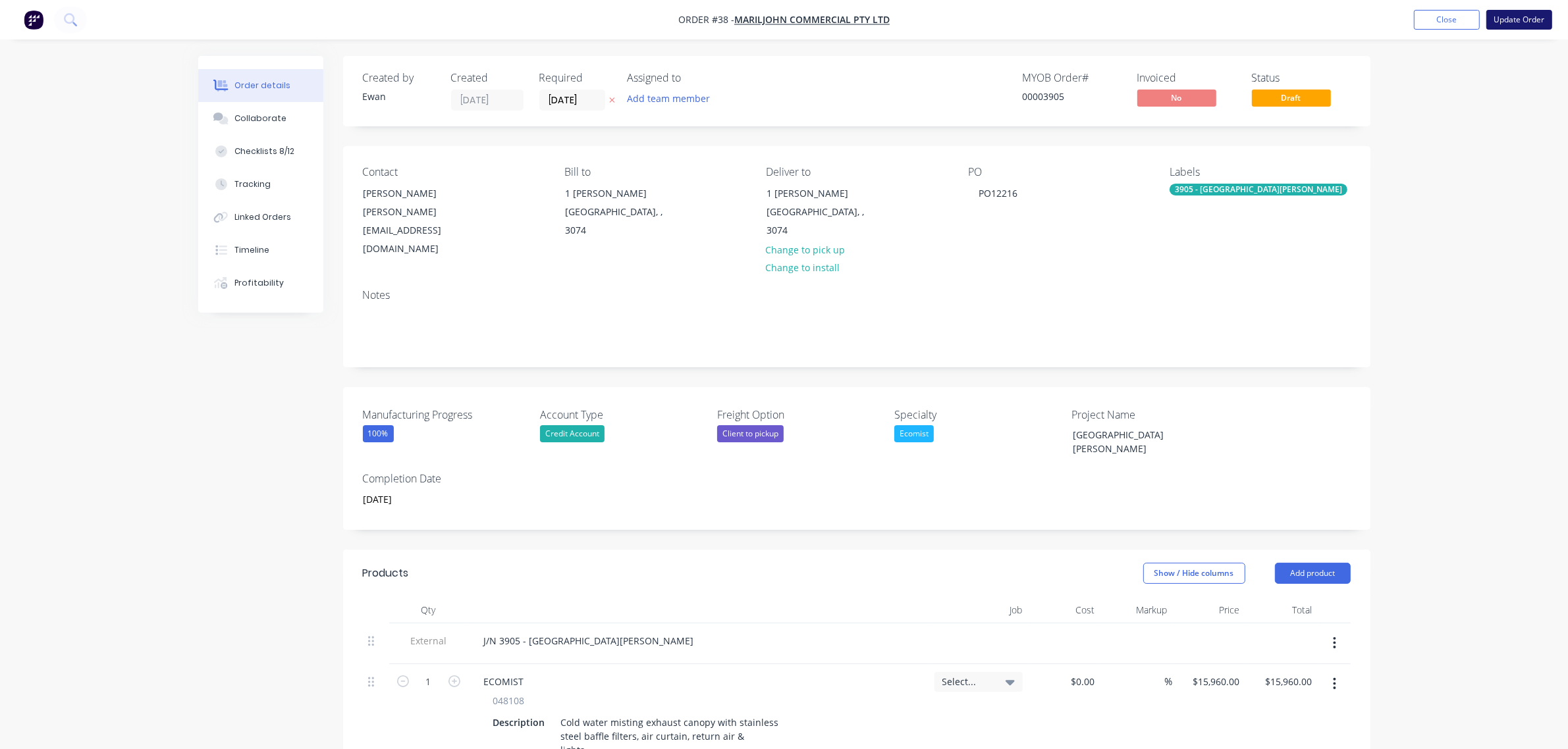
click at [1532, 18] on button "Update Order" at bounding box center [1519, 19] width 66 height 20
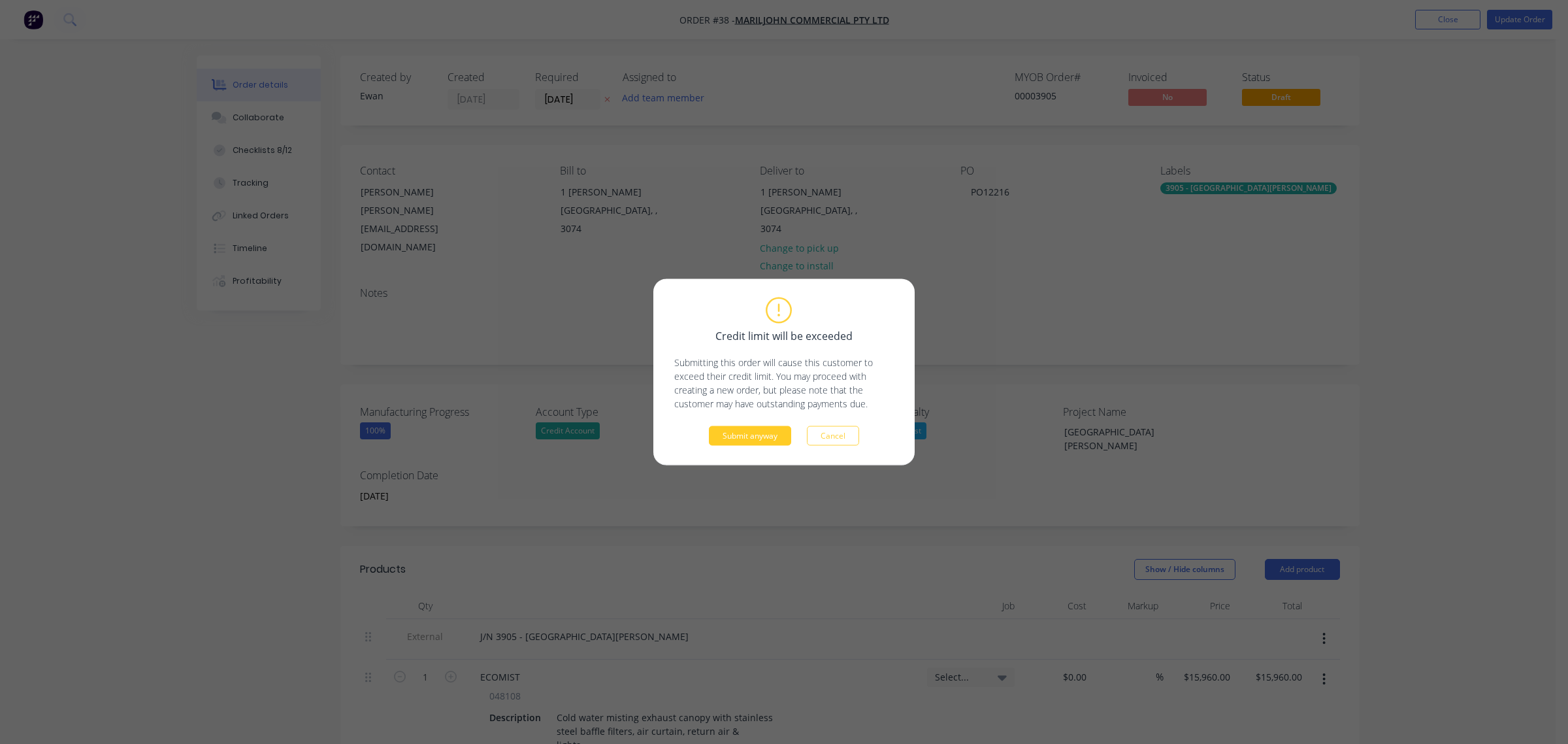
click at [733, 439] on button "Submit anyway" at bounding box center [750, 435] width 82 height 20
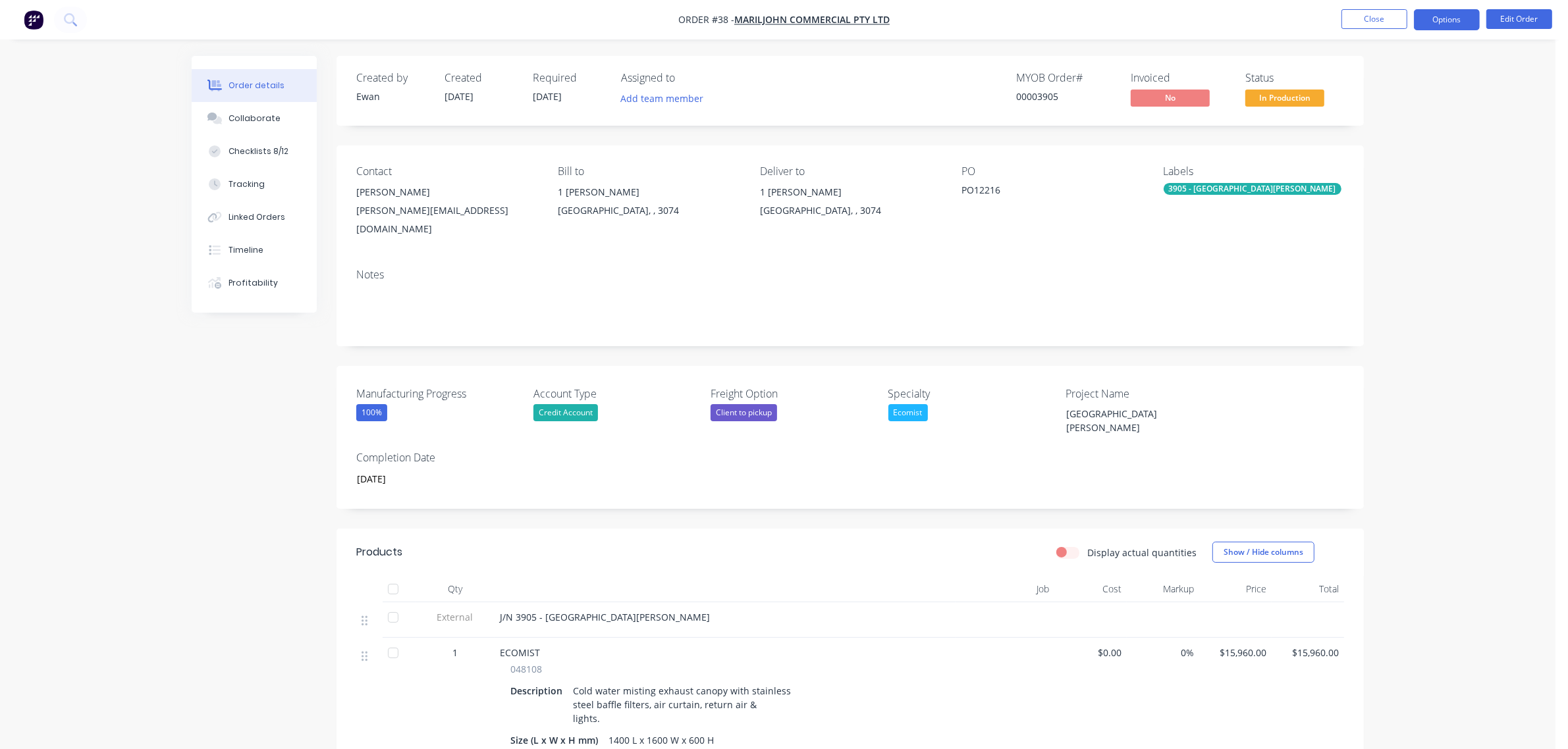
click at [1462, 25] on button "Options" at bounding box center [1446, 20] width 66 height 21
click at [1414, 89] on div "Invoice" at bounding box center [1407, 80] width 121 height 19
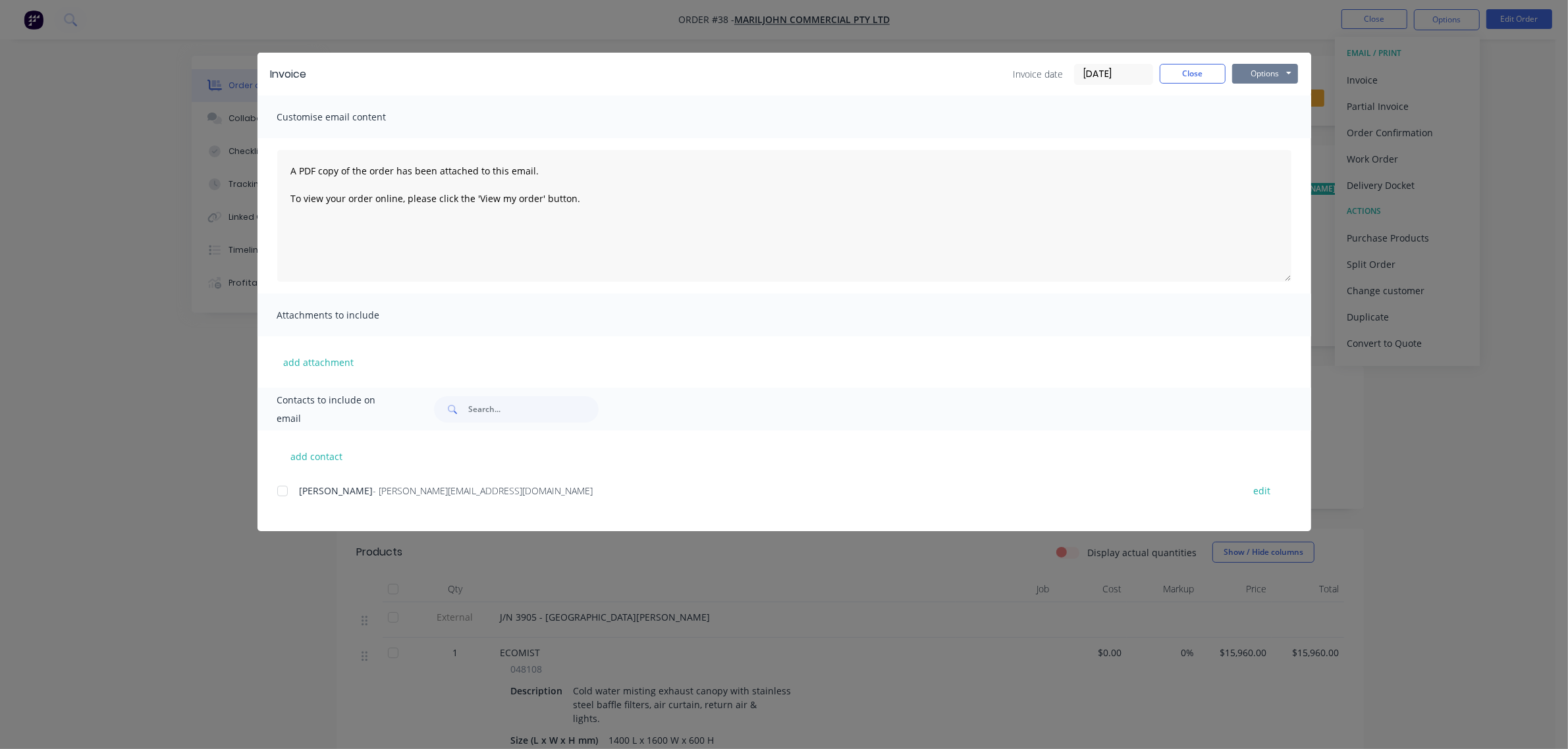
click at [1275, 78] on button "Options" at bounding box center [1265, 74] width 66 height 20
click at [1260, 119] on button "Print" at bounding box center [1274, 119] width 84 height 22
click at [1186, 71] on button "Close" at bounding box center [1193, 74] width 66 height 20
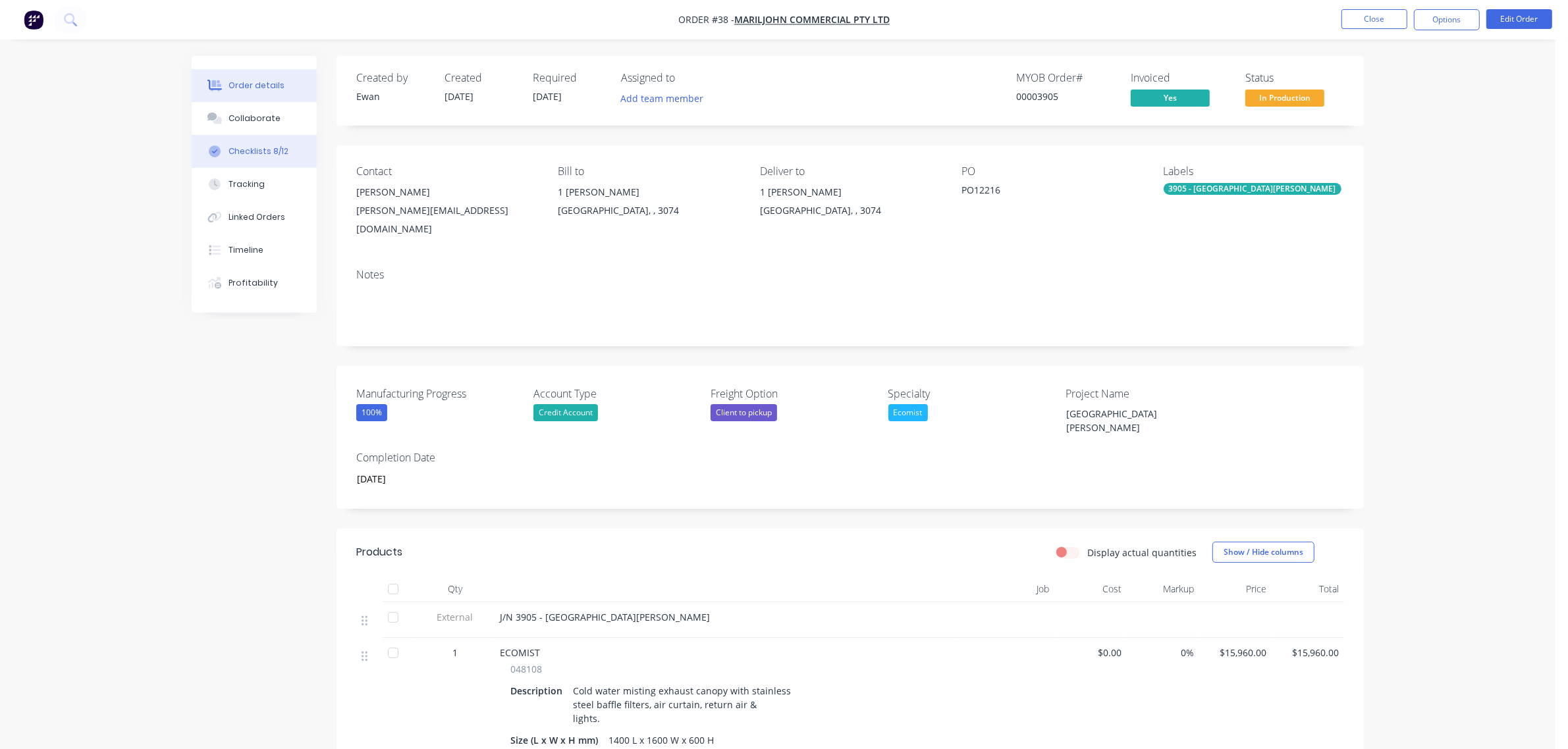
click at [252, 149] on div "Checklists 8/12" at bounding box center [258, 152] width 59 height 12
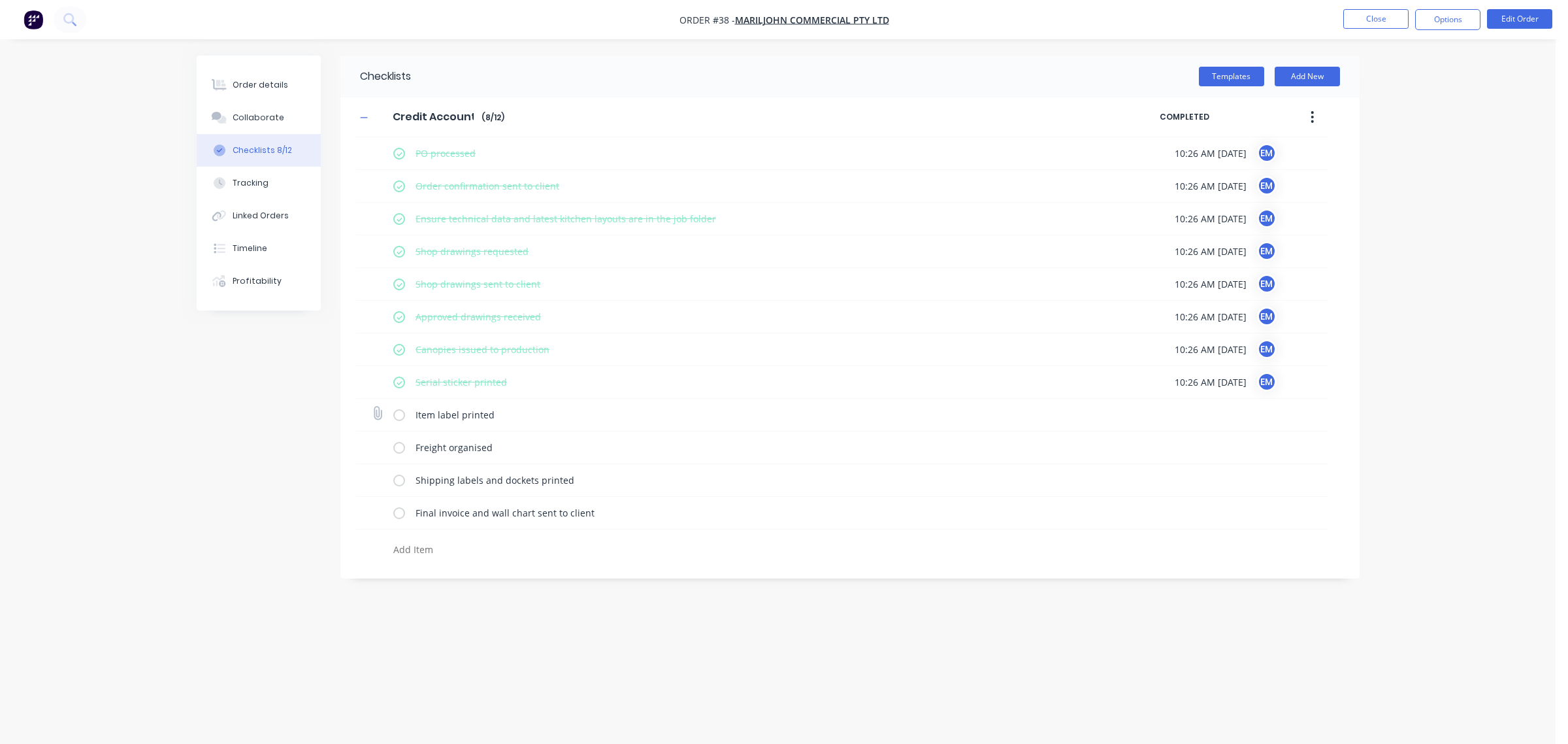
click at [397, 417] on label at bounding box center [399, 414] width 11 height 13
click at [0, 0] on input "checkbox" at bounding box center [0, 0] width 0 height 0
click at [397, 452] on label at bounding box center [399, 448] width 11 height 13
click at [0, 0] on input "checkbox" at bounding box center [0, 0] width 0 height 0
click at [403, 482] on label at bounding box center [399, 480] width 11 height 13
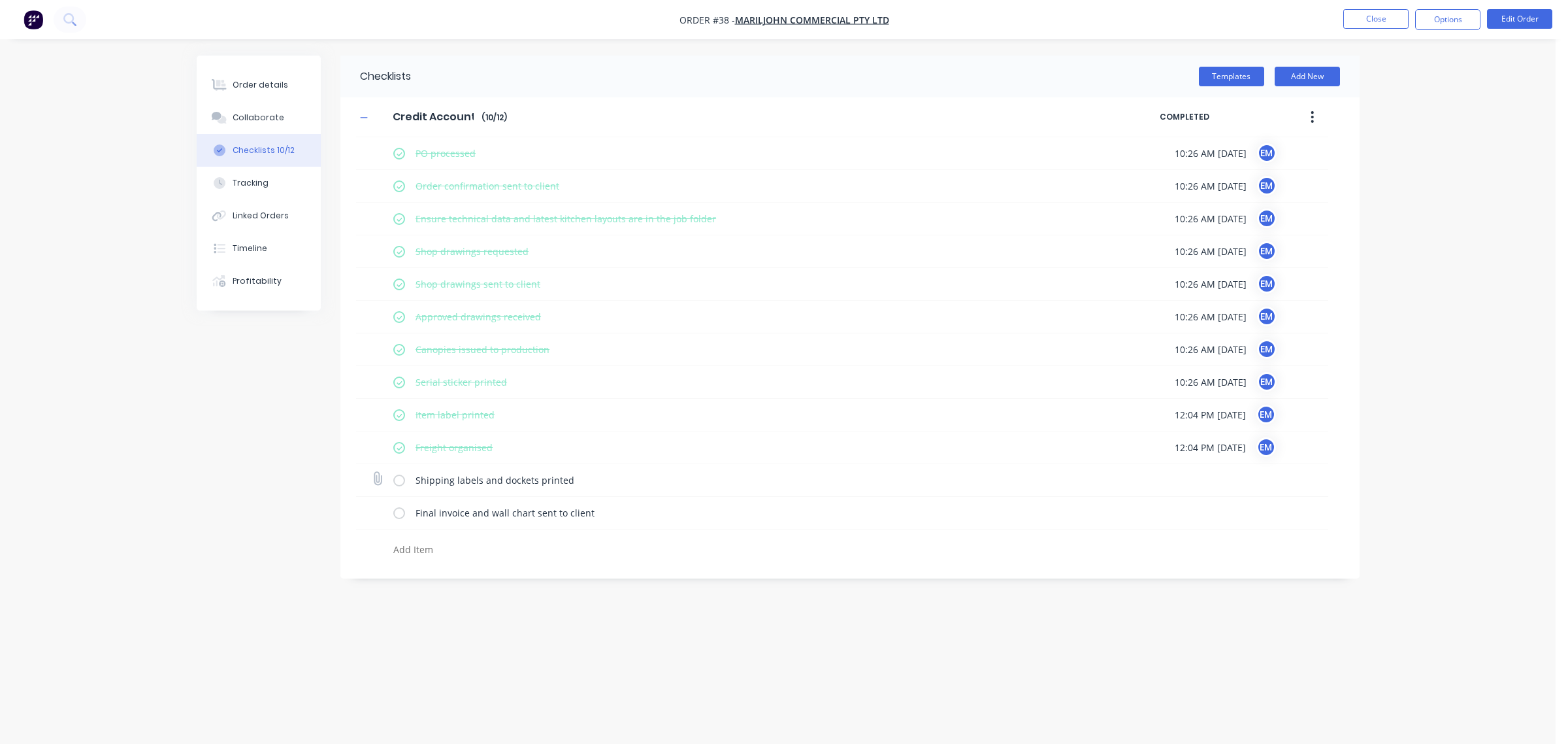
click at [0, 0] on input "checkbox" at bounding box center [0, 0] width 0 height 0
click at [402, 514] on label at bounding box center [399, 513] width 11 height 13
click at [0, 0] on input "checkbox" at bounding box center [0, 0] width 0 height 0
click at [265, 80] on div "Order details" at bounding box center [260, 85] width 55 height 11
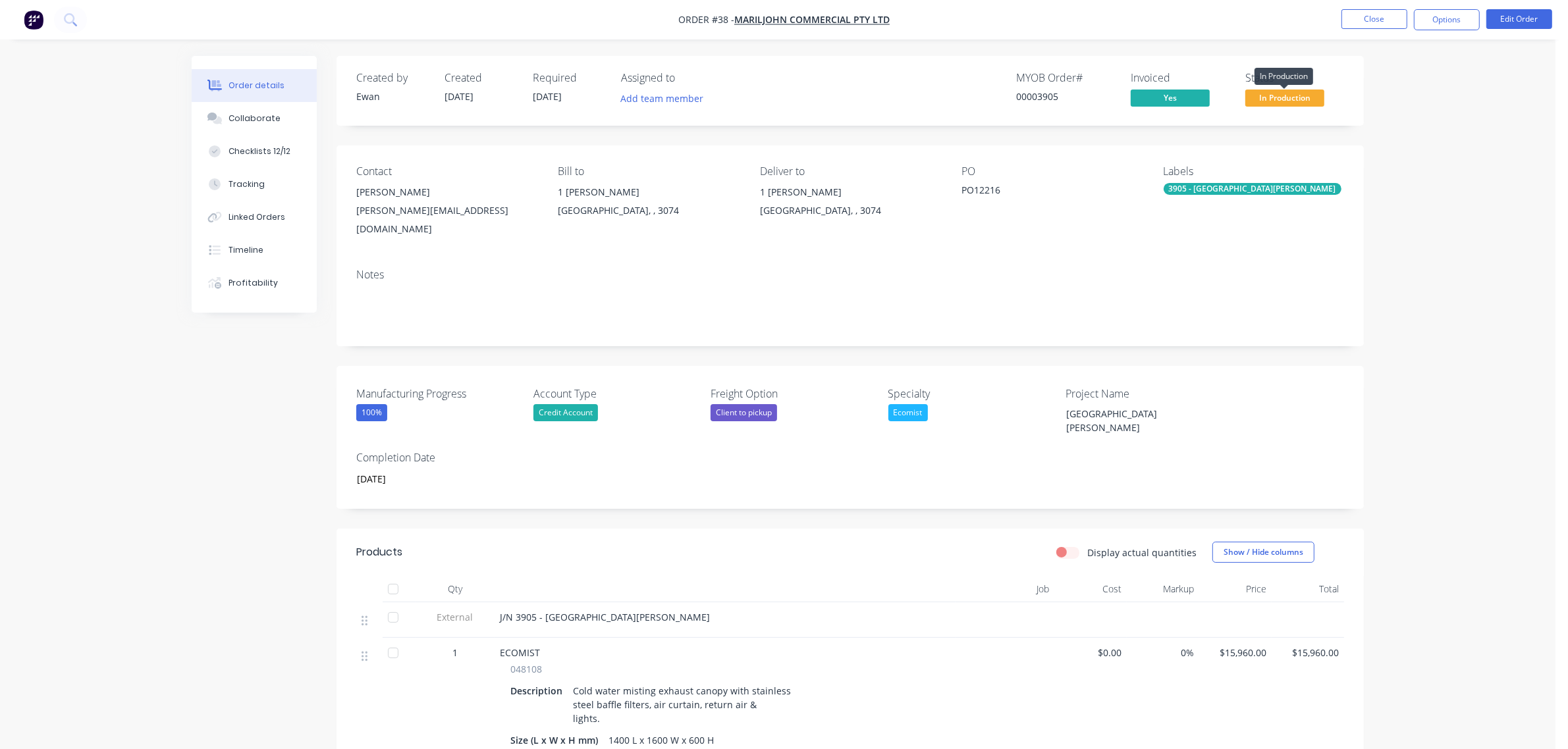
click at [1261, 103] on span "In Production" at bounding box center [1285, 97] width 79 height 16
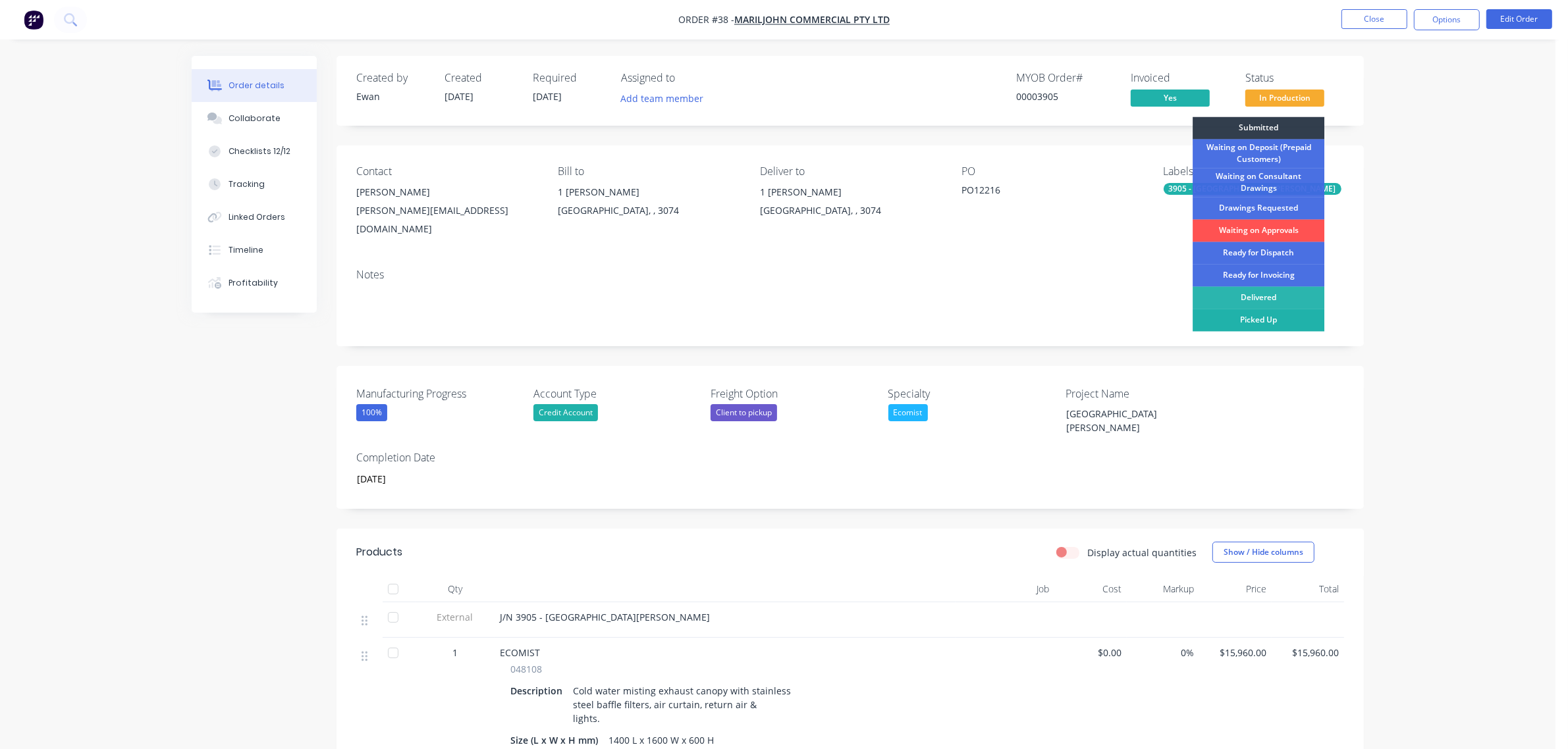
click at [1225, 316] on div "Picked Up" at bounding box center [1258, 320] width 131 height 22
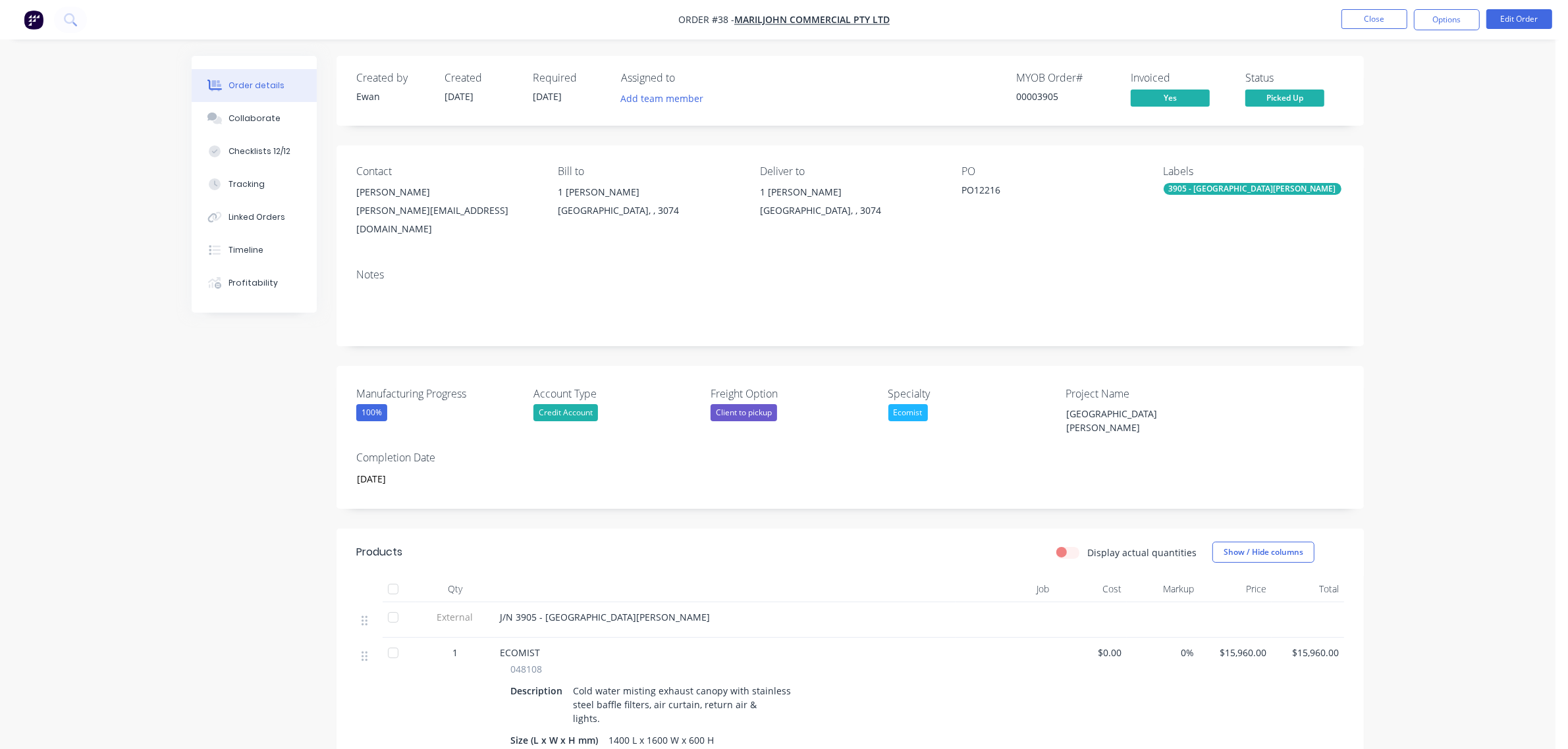
click at [1423, 160] on div "Order details Collaborate Checklists 12/12 Tracking Linked Orders Timeline Prof…" at bounding box center [777, 531] width 1556 height 1064
click at [1391, 18] on button "Close" at bounding box center [1374, 19] width 66 height 20
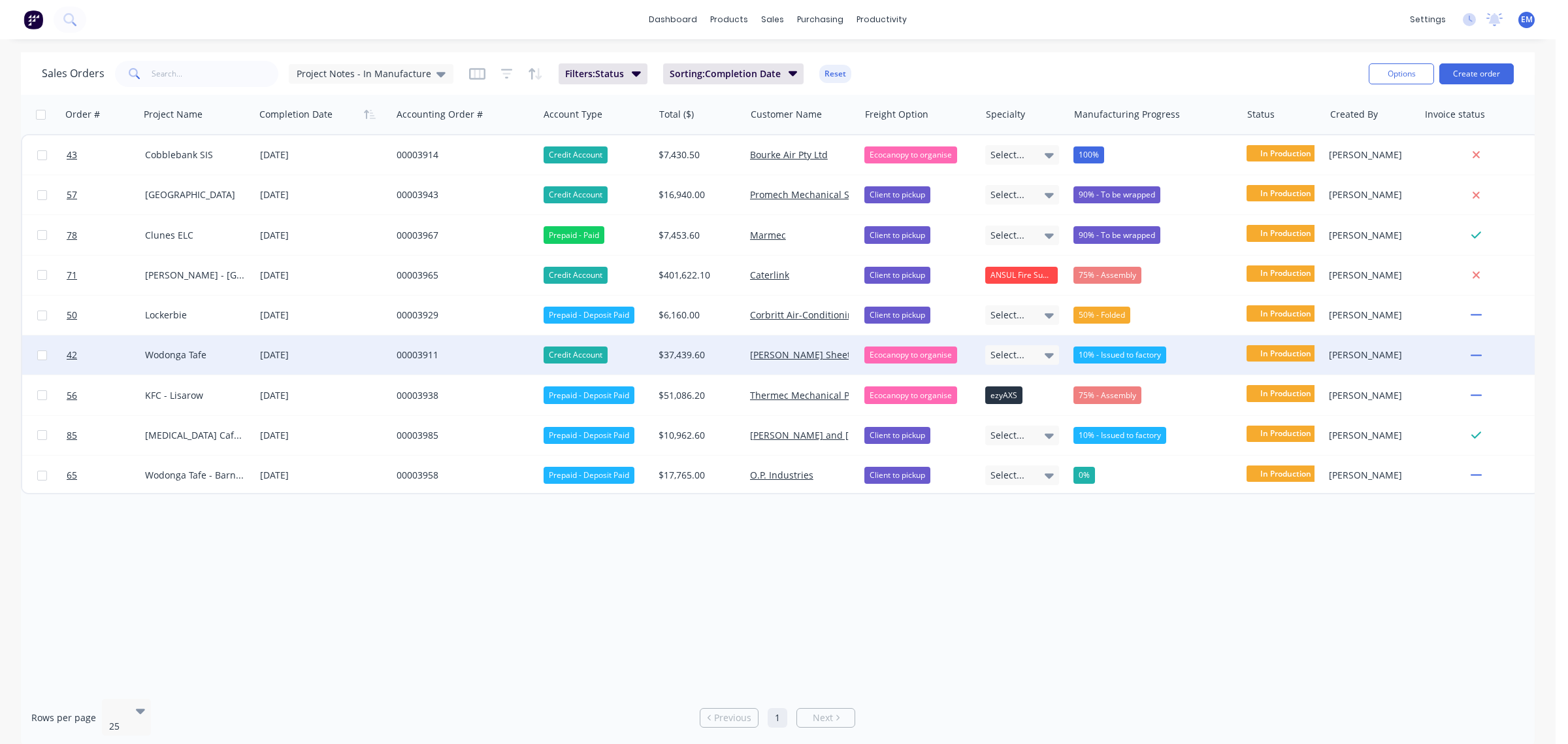
click at [420, 357] on div "00003911" at bounding box center [462, 355] width 130 height 13
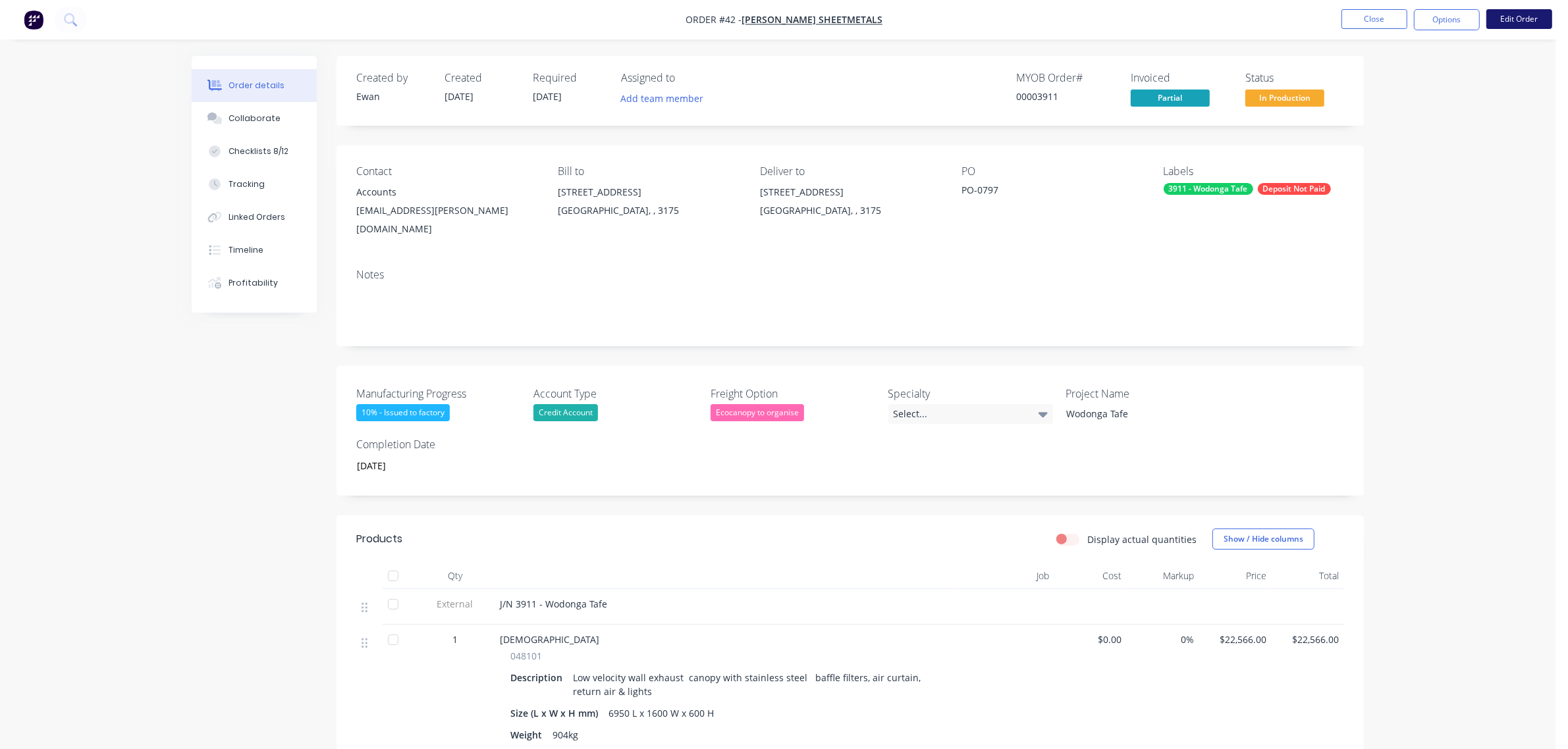
click at [1522, 18] on button "Edit Order" at bounding box center [1519, 19] width 66 height 20
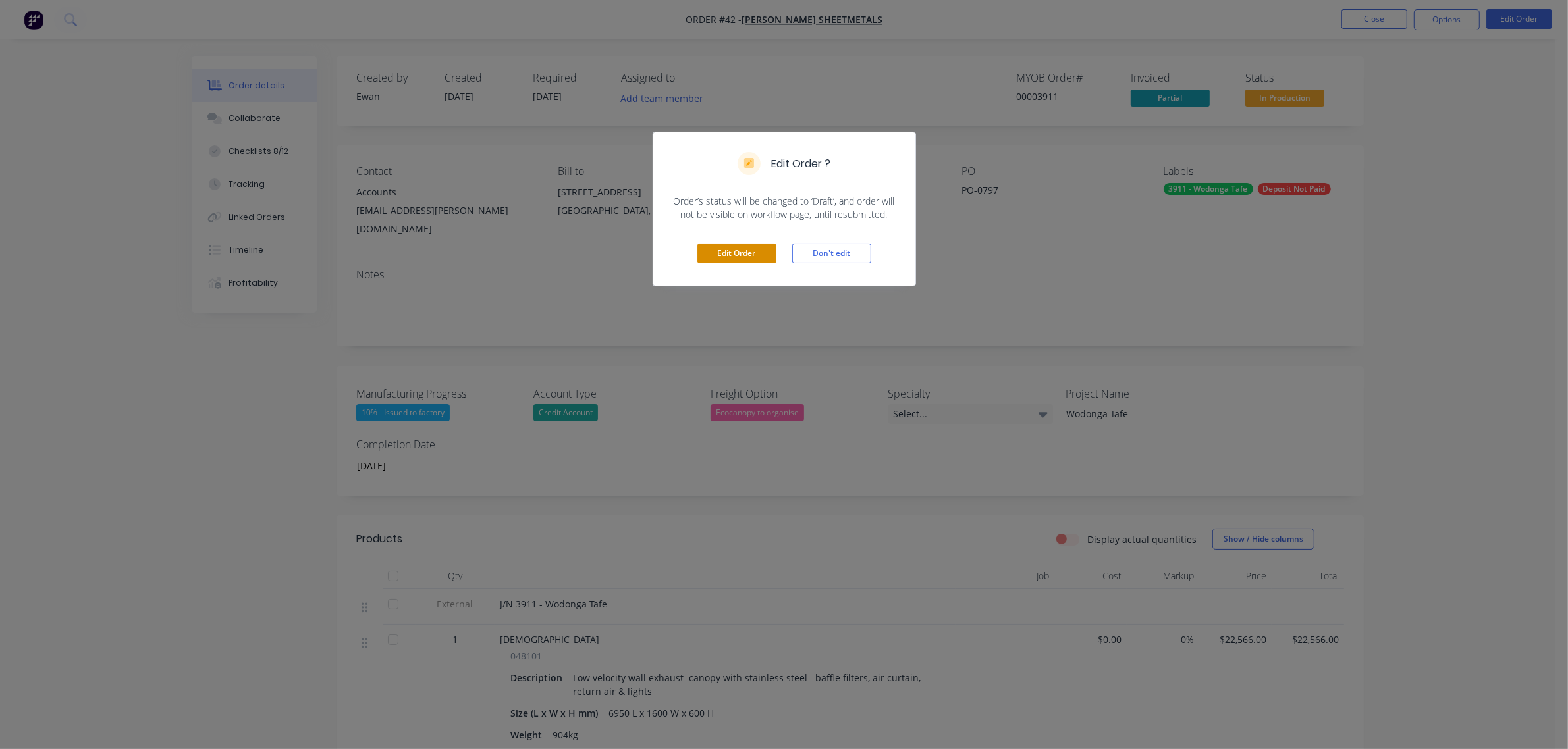
click at [723, 252] on button "Edit Order" at bounding box center [737, 253] width 79 height 20
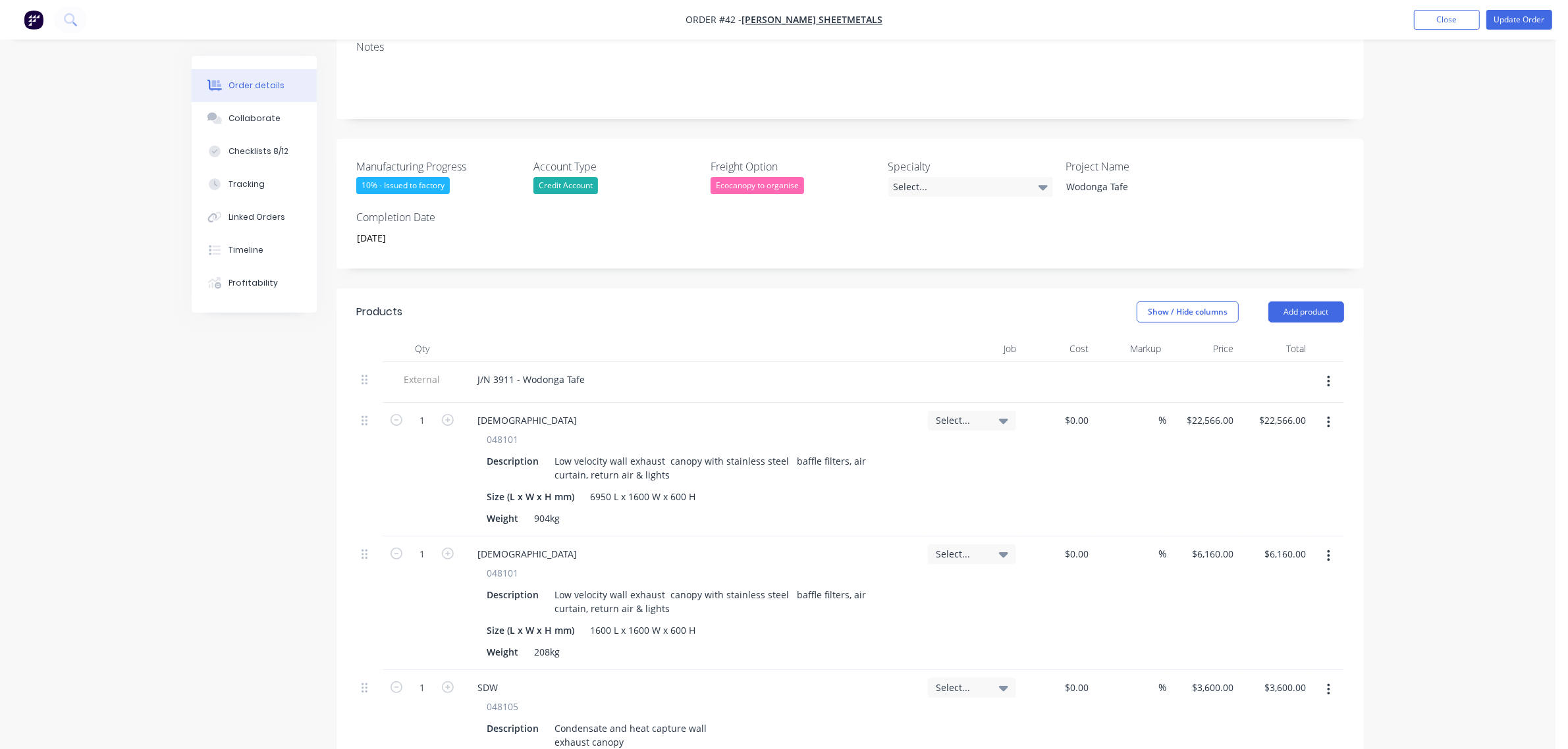
scroll to position [246, 0]
click at [795, 178] on div "Ecocanopy to organise" at bounding box center [756, 187] width 93 height 17
click at [772, 242] on div "Client to pickup" at bounding box center [753, 248] width 66 height 17
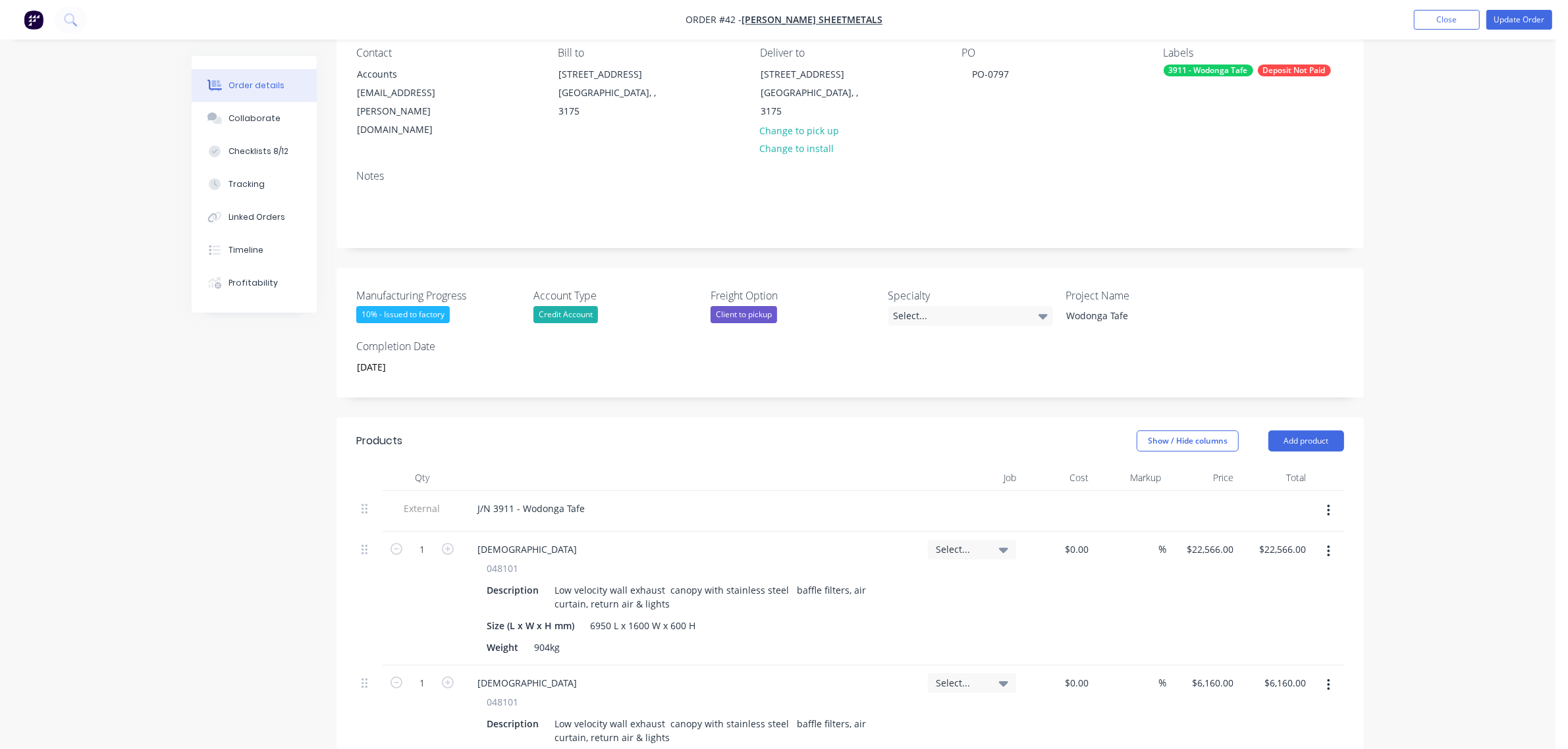
scroll to position [0, 0]
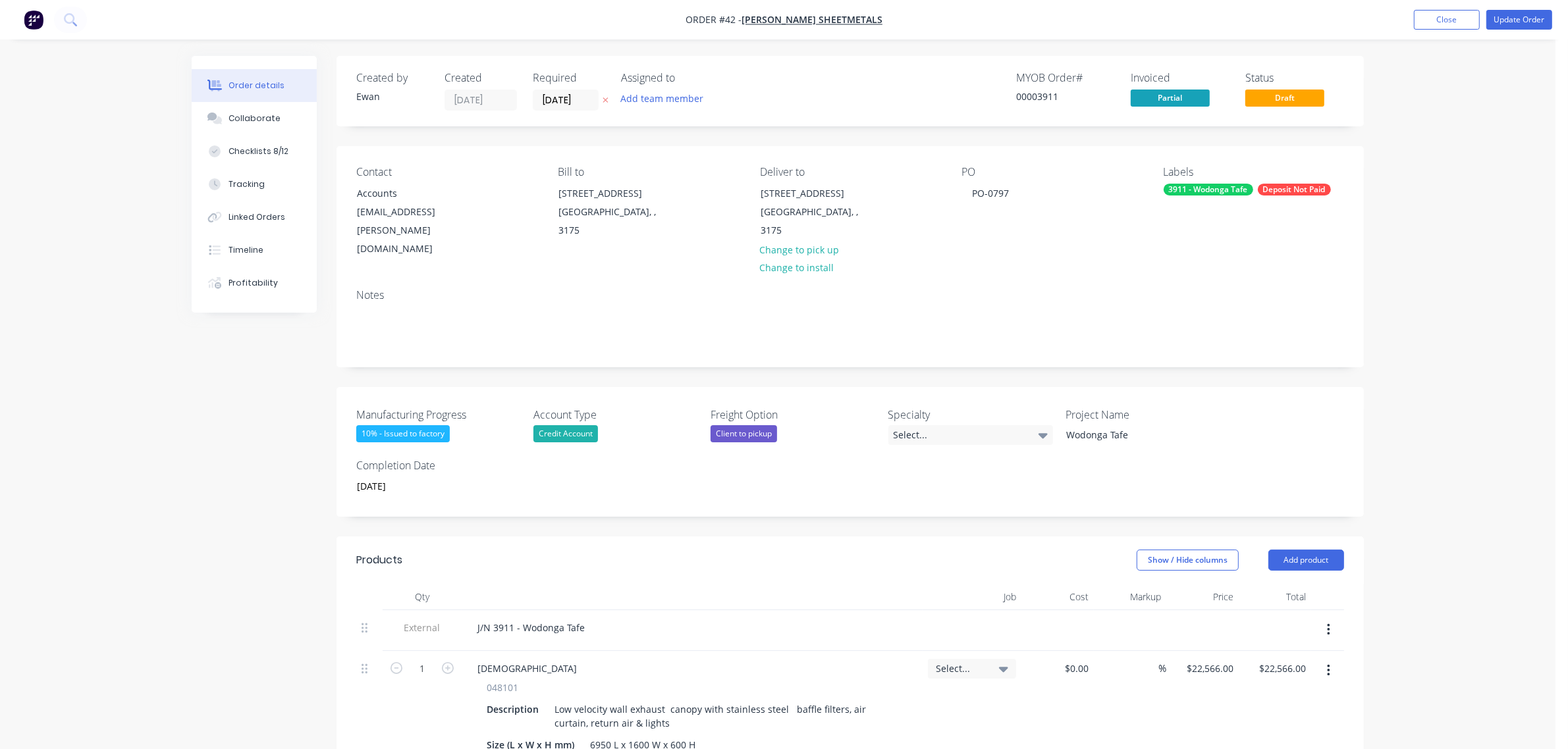
click at [1293, 188] on div "Deposit Not Paid" at bounding box center [1295, 189] width 73 height 12
click at [1227, 331] on div "Deposit Not Paid" at bounding box center [1235, 331] width 73 height 14
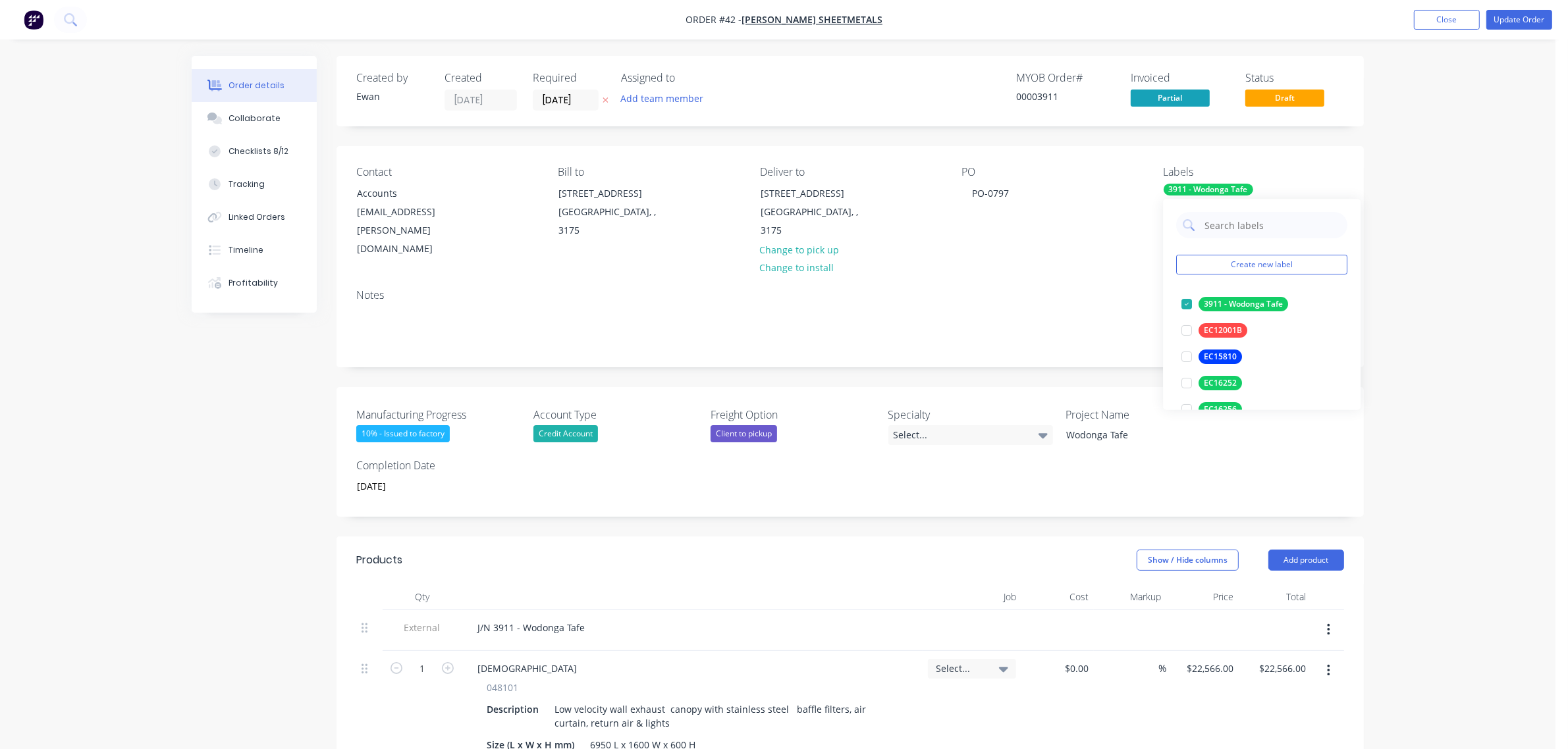
click at [1473, 284] on div "Order details Collaborate Checklists 8/12 Tracking Linked Orders Timeline Profi…" at bounding box center [777, 753] width 1556 height 1506
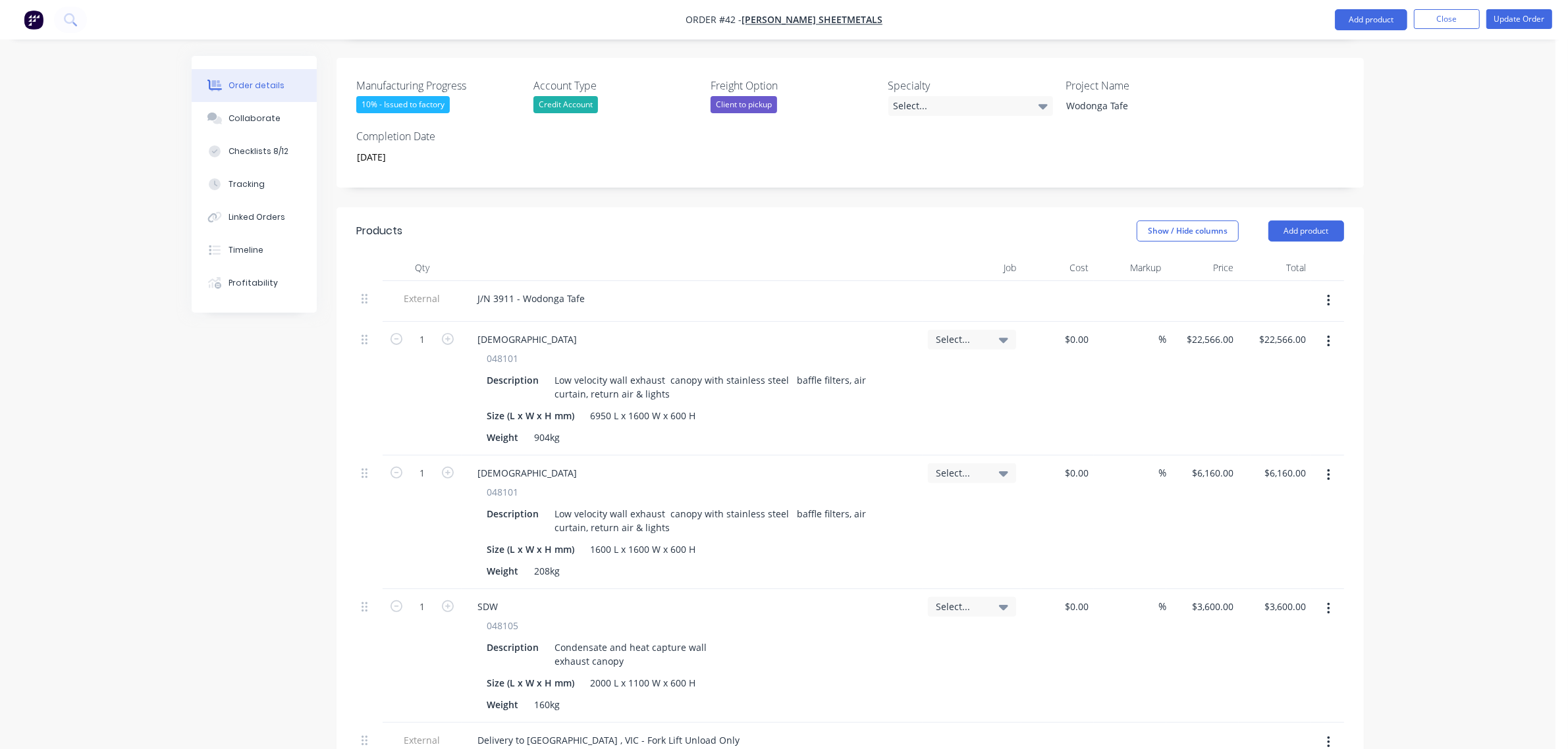
scroll to position [739, 0]
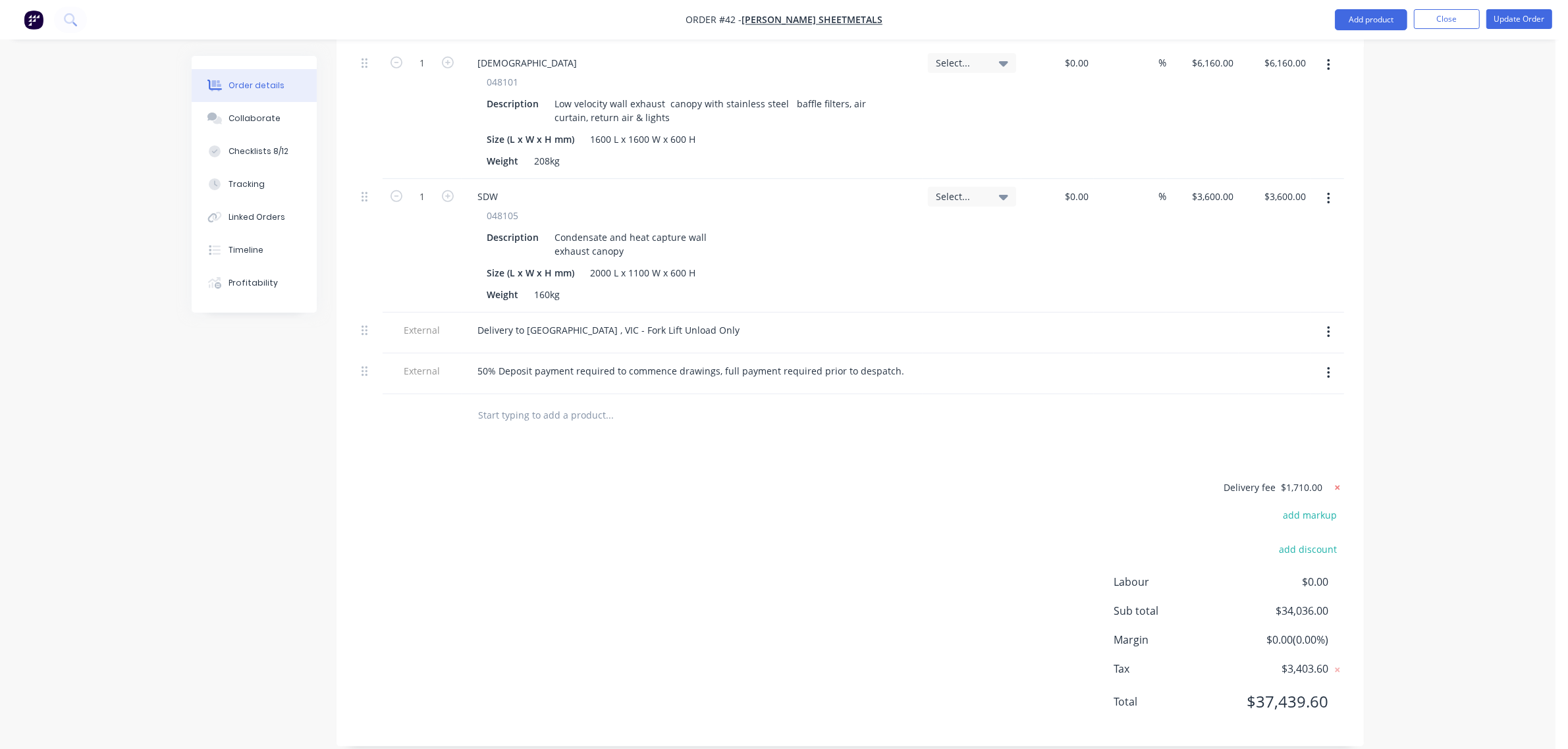
click at [1334, 481] on icon at bounding box center [1338, 488] width 13 height 13
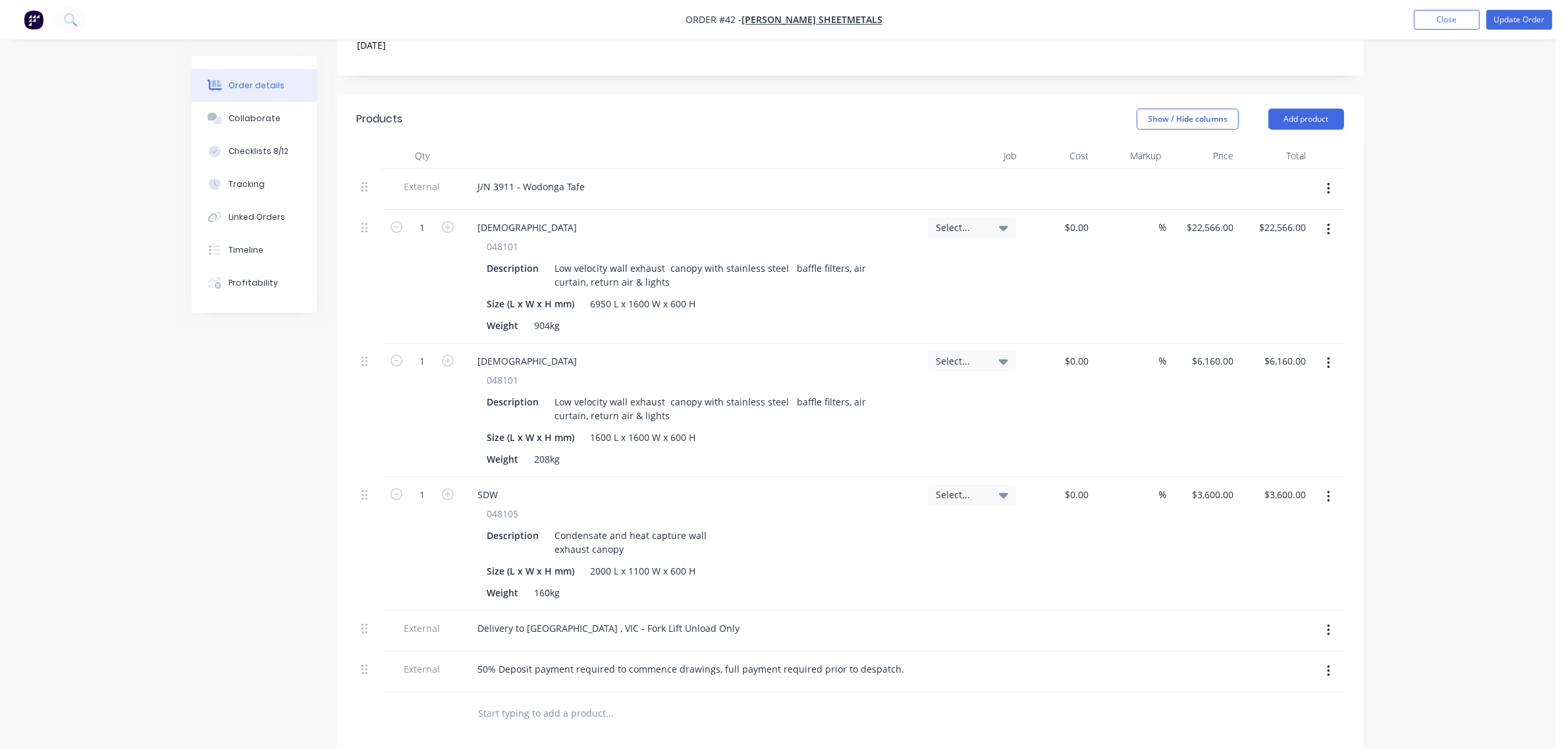
scroll to position [410, 0]
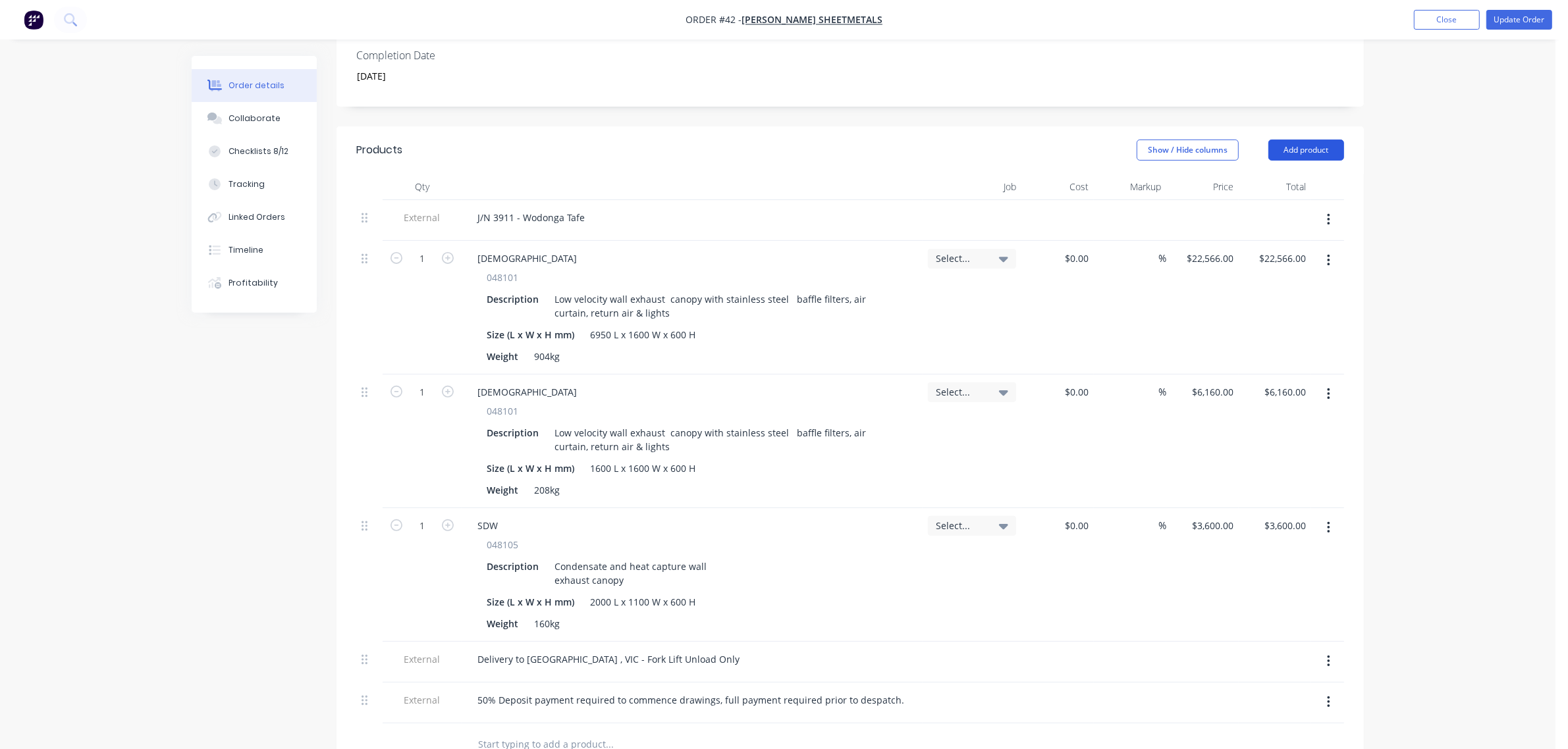
click at [1319, 139] on button "Add product" at bounding box center [1306, 150] width 76 height 21
click at [1285, 358] on div "Notes (External)" at bounding box center [1282, 367] width 102 height 19
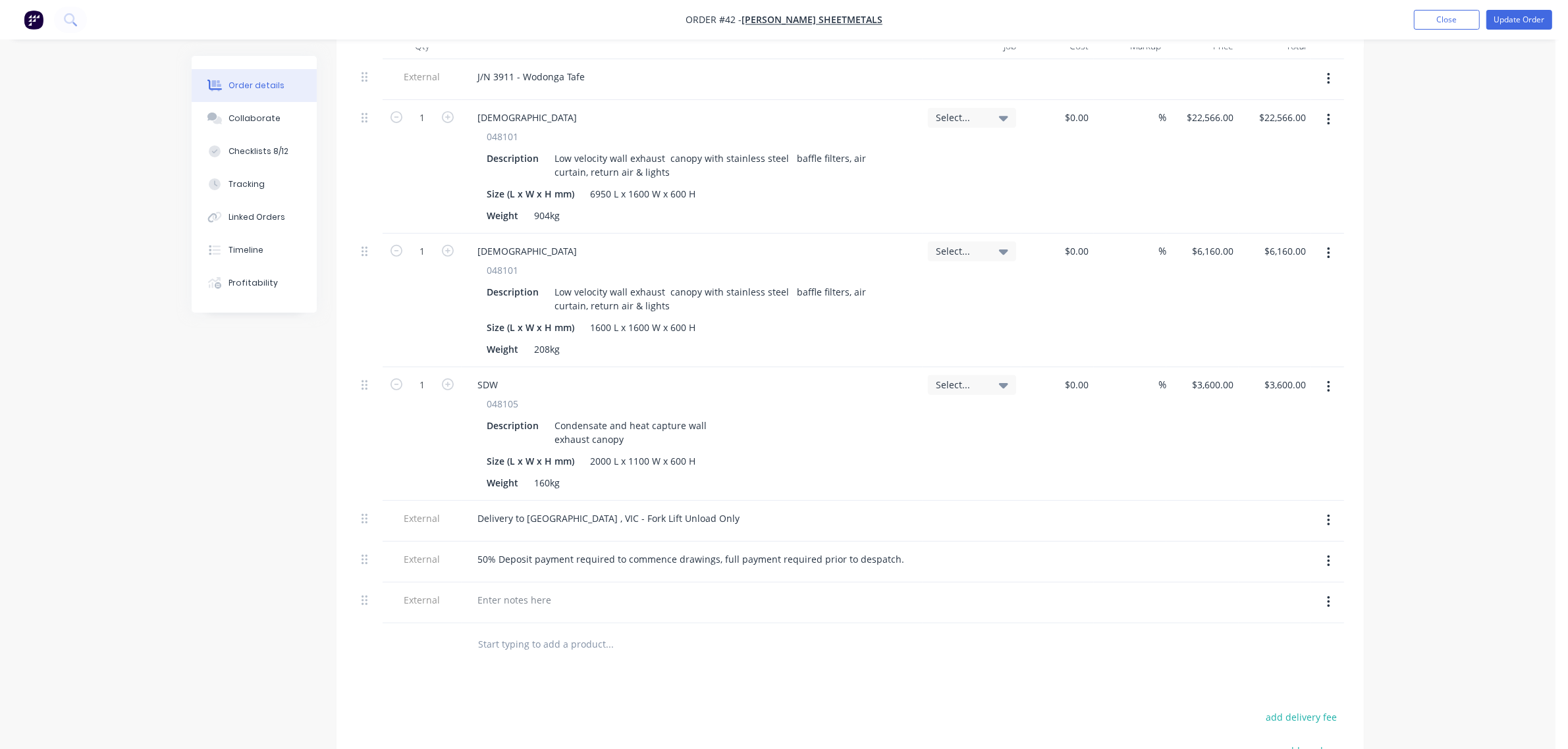
scroll to position [574, 0]
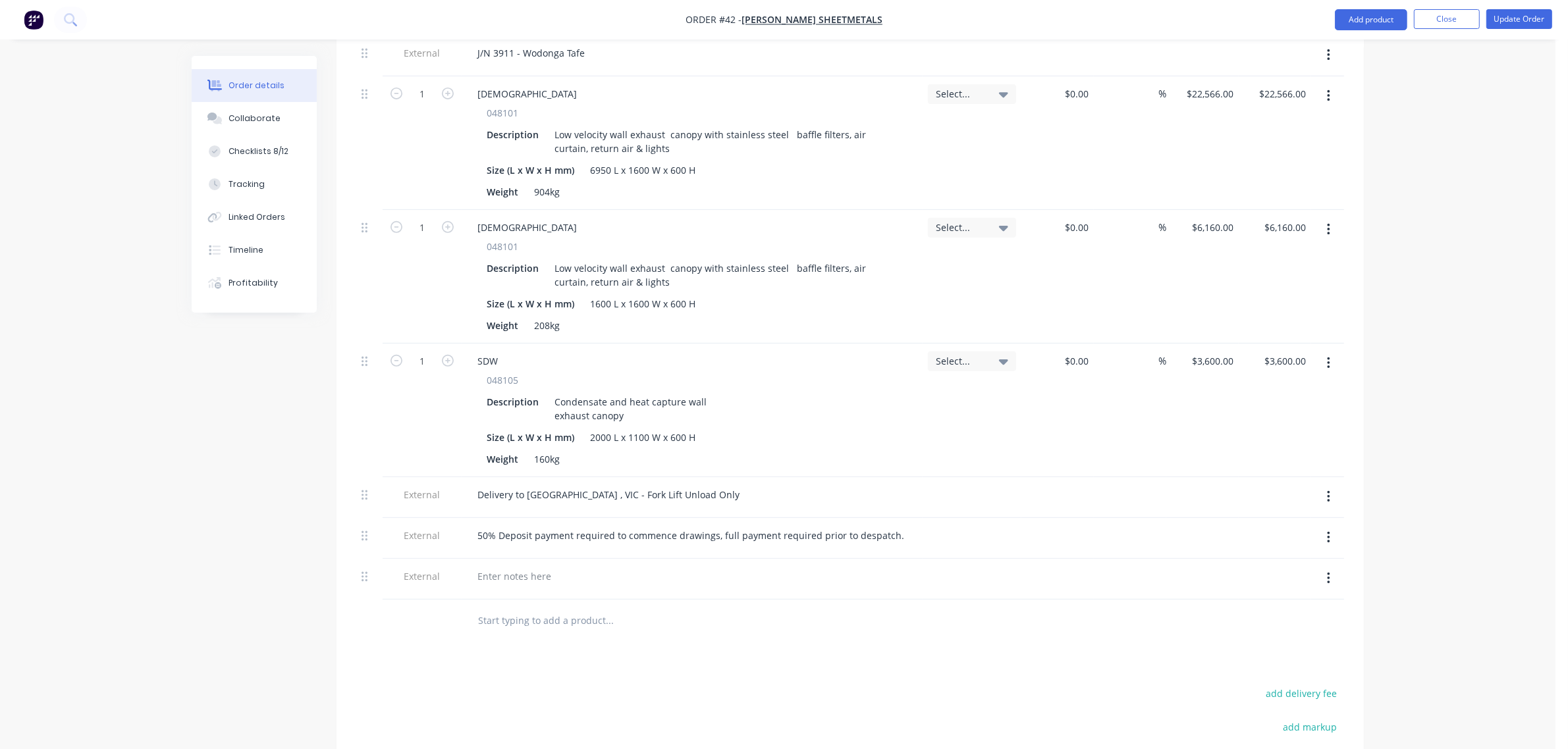
click at [1321, 567] on button "button" at bounding box center [1328, 578] width 31 height 24
click at [1298, 630] on div "Delete" at bounding box center [1282, 640] width 102 height 19
click at [690, 485] on div "Delivery to [GEOGRAPHIC_DATA] , VIC - Fork Lift Unload Only" at bounding box center [608, 495] width 283 height 19
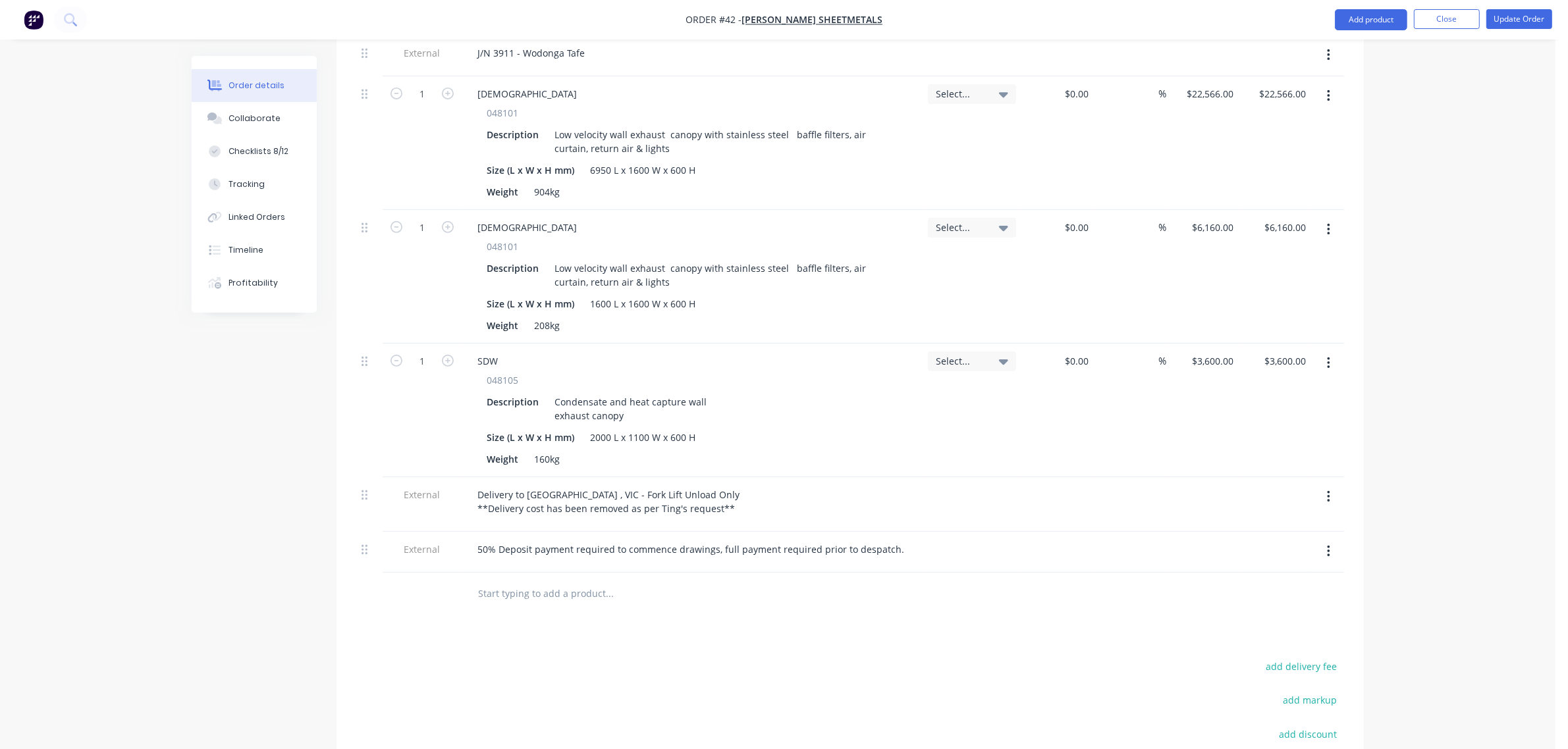
click at [1456, 480] on div "Order details Collaborate Checklists 8/12 Tracking Linked Orders Timeline Profi…" at bounding box center [777, 188] width 1556 height 1526
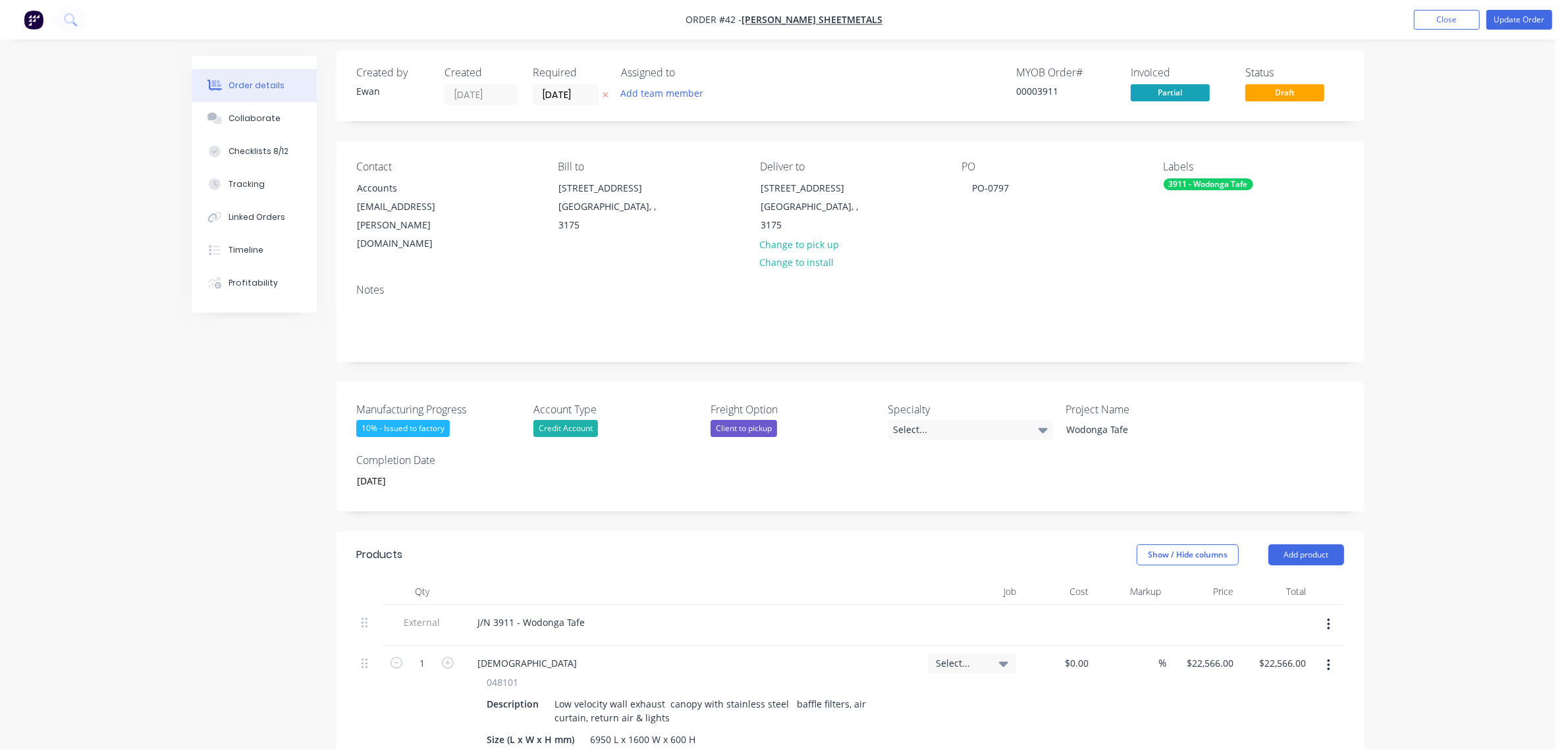
scroll to position [0, 0]
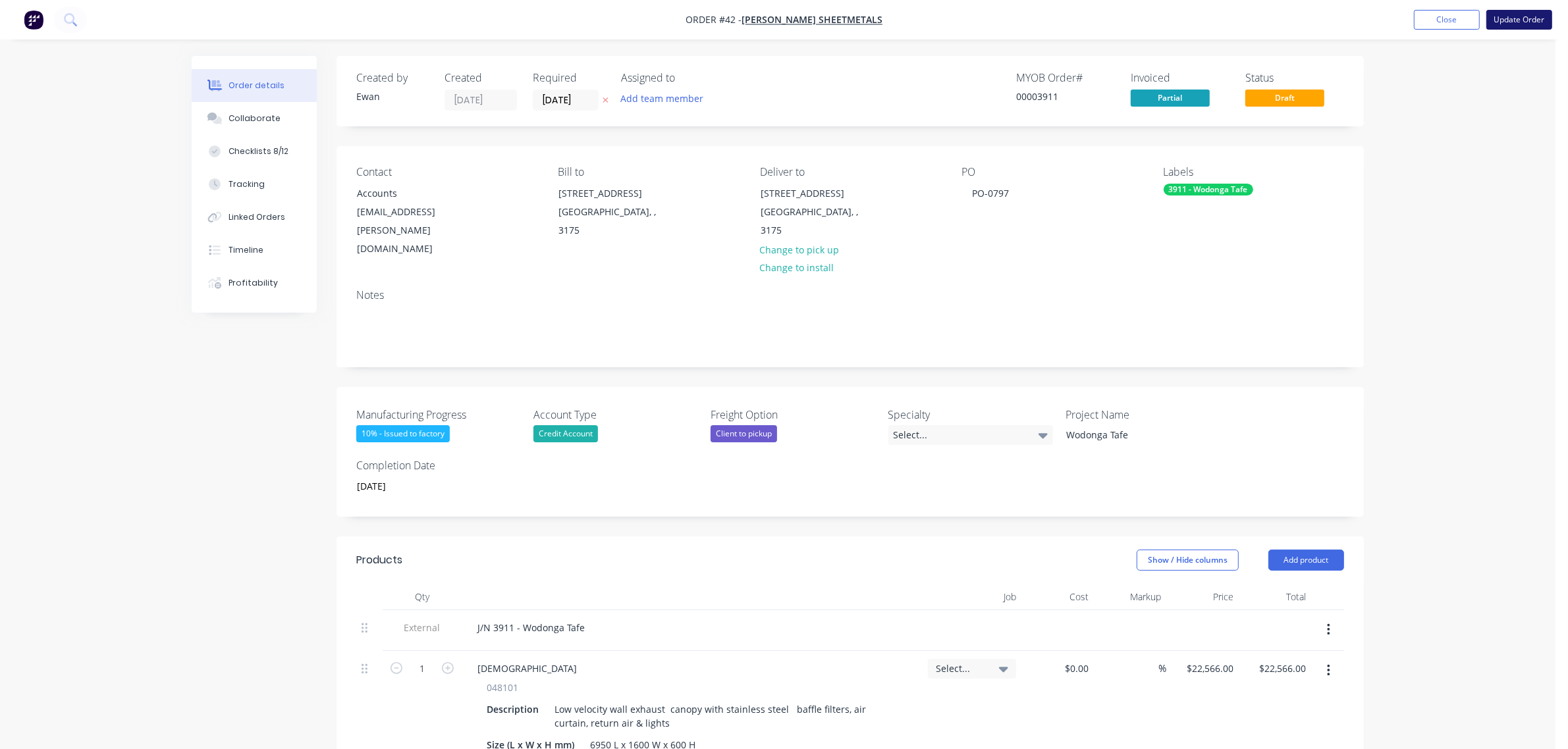
click at [1509, 20] on button "Update Order" at bounding box center [1519, 19] width 66 height 20
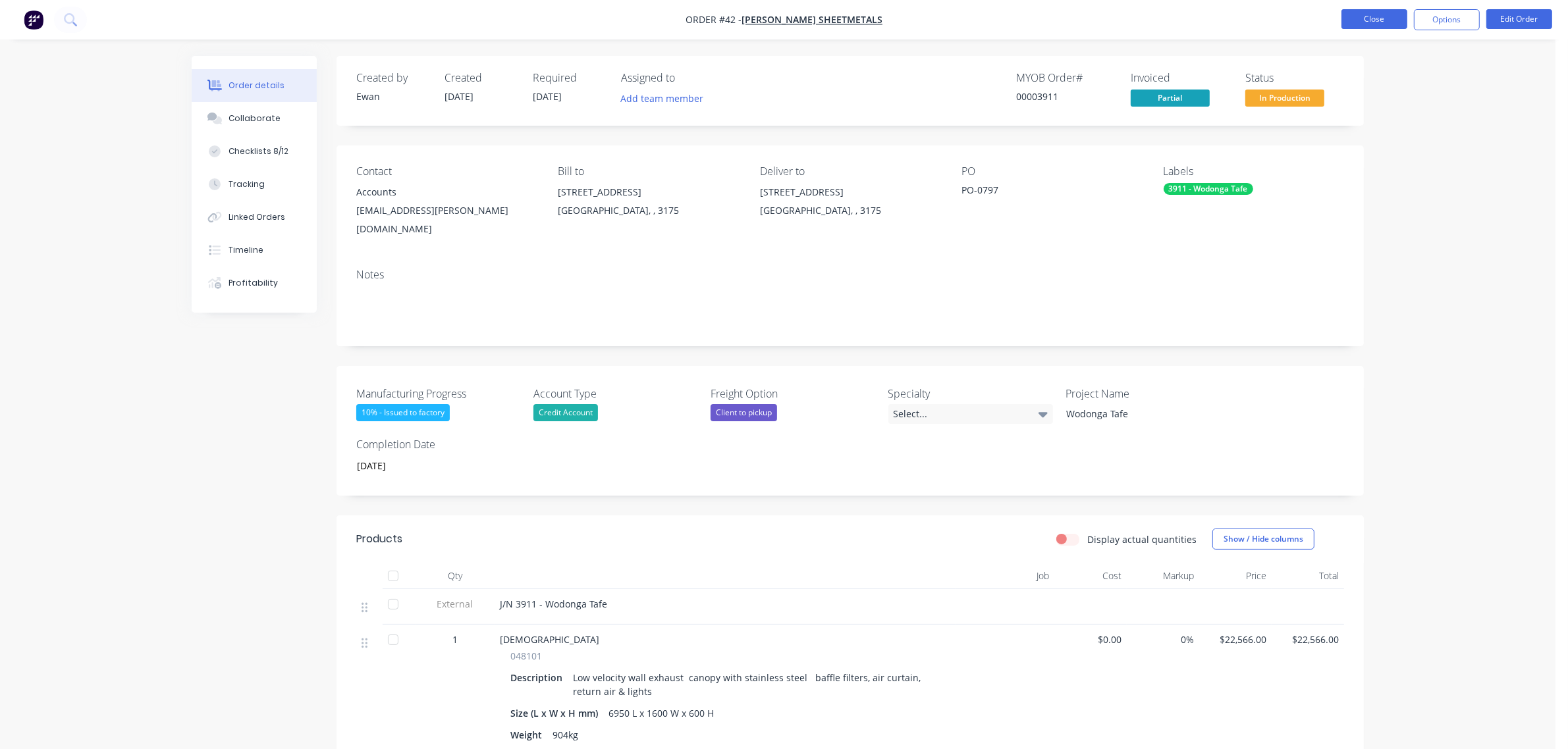
click at [1360, 21] on button "Close" at bounding box center [1374, 19] width 66 height 20
